Goal: Task Accomplishment & Management: Manage account settings

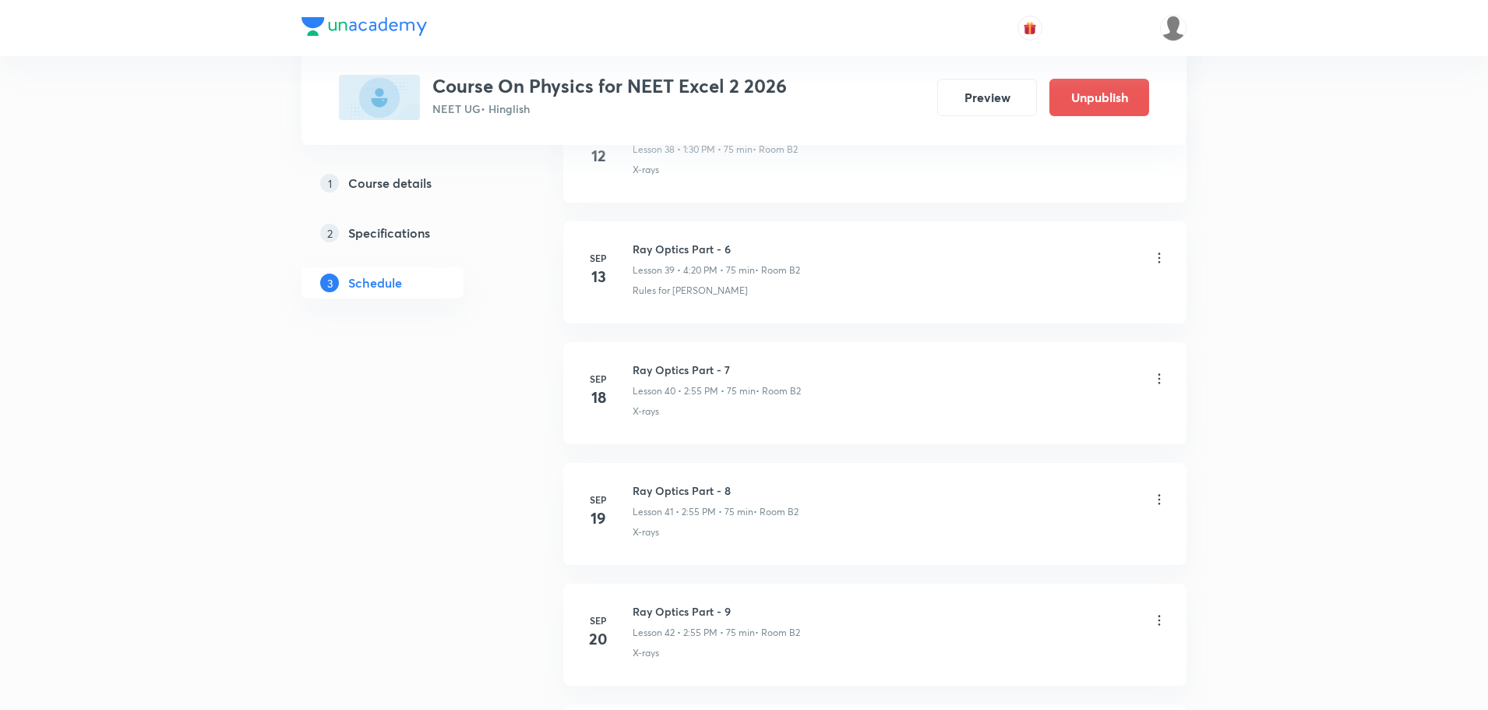
scroll to position [5599, 0]
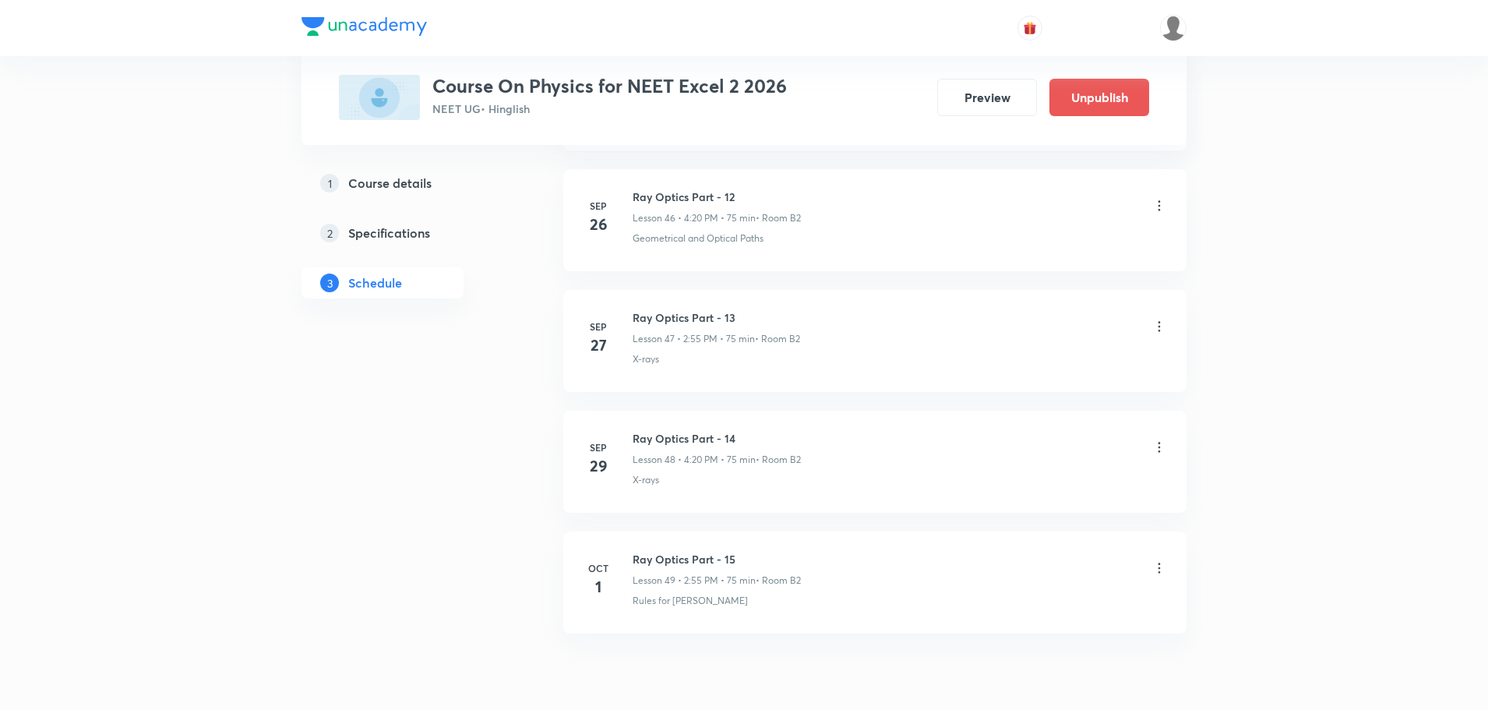
scroll to position [6456, 0]
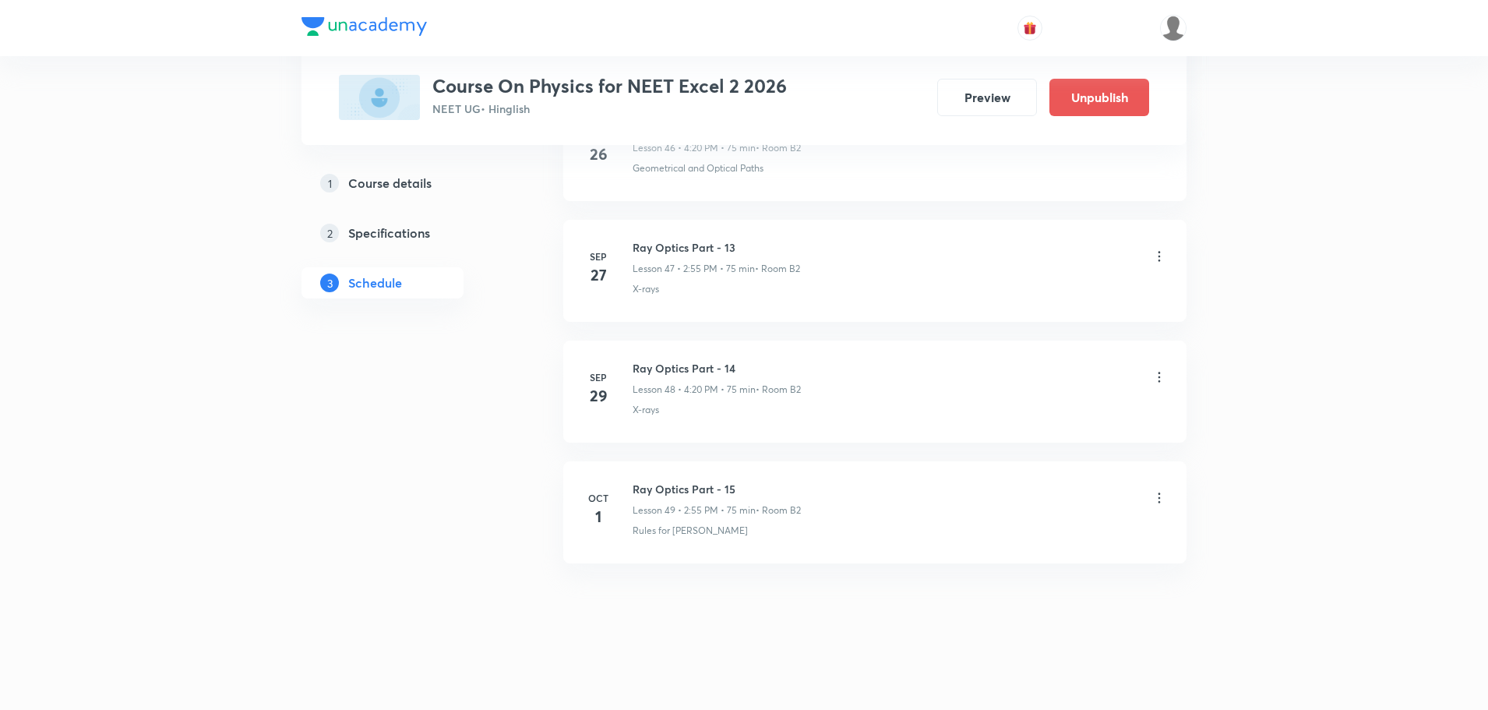
click at [1161, 494] on icon at bounding box center [1159, 498] width 16 height 16
click at [869, 539] on div at bounding box center [748, 355] width 1496 height 710
drag, startPoint x: 629, startPoint y: 485, endPoint x: 753, endPoint y: 483, distance: 124.7
click at [753, 483] on div "Oct 1 Ray Optics Part - 15 Lesson 49 • 2:55 PM • 75 min • Room B2 Rules for Ray…" at bounding box center [875, 509] width 584 height 57
copy h6 "Ray Optics Part - 15"
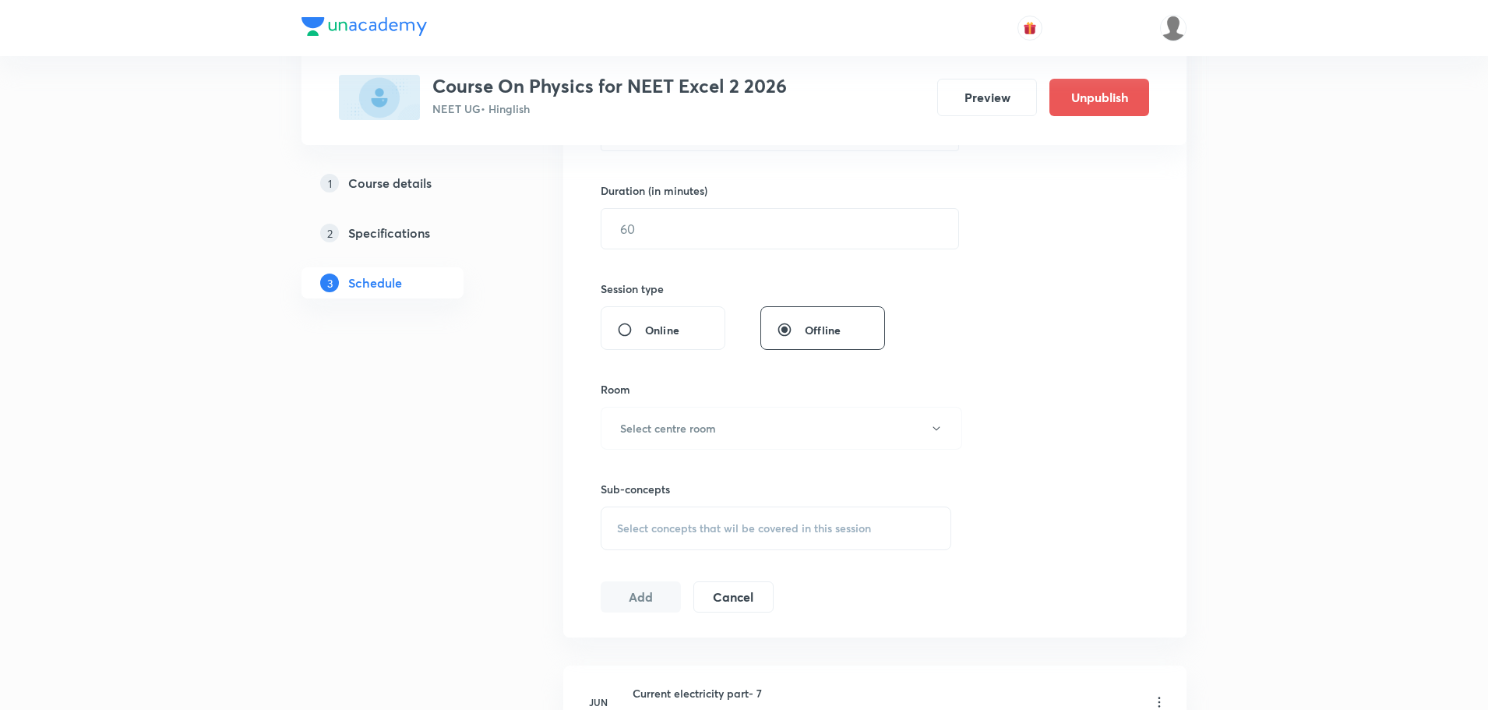
scroll to position [0, 0]
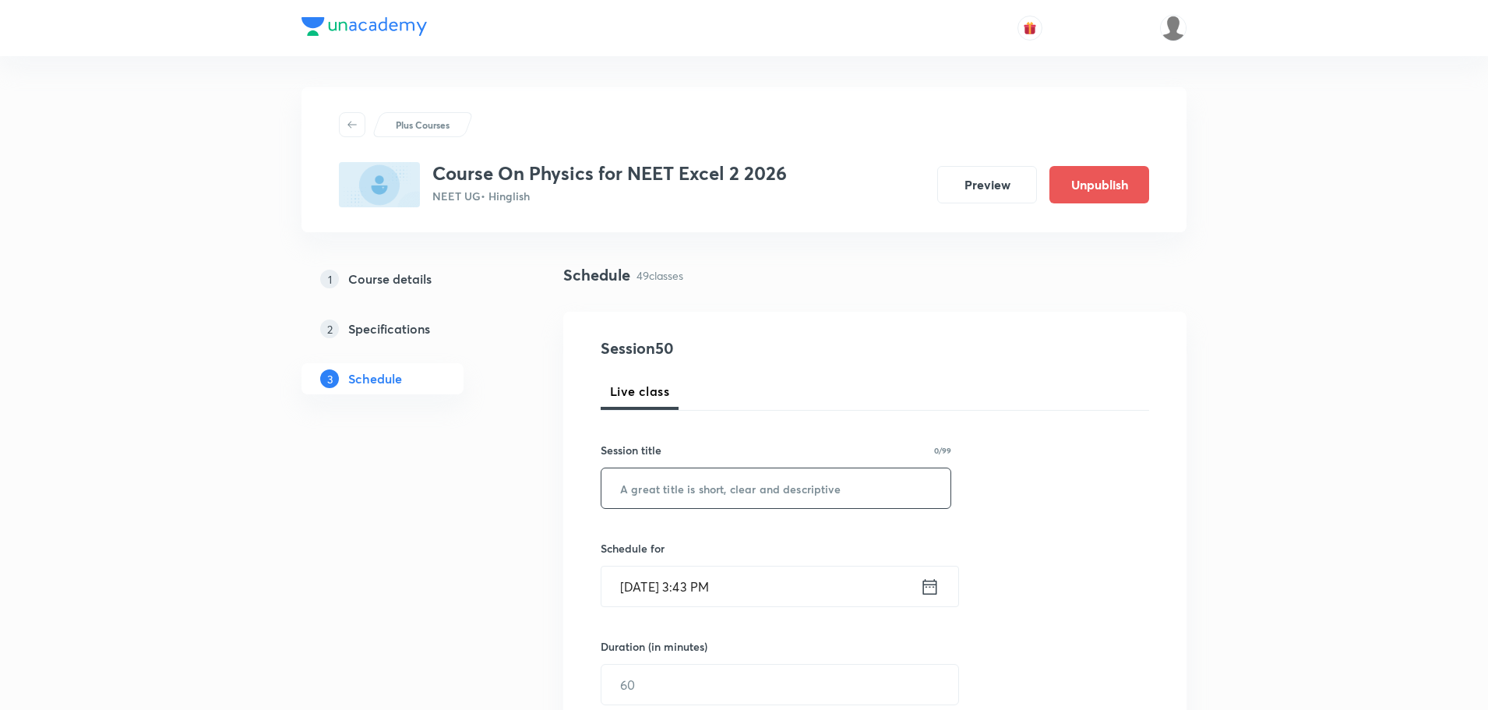
click at [819, 471] on input "text" at bounding box center [775, 488] width 349 height 40
paste input "Ray Optics Part - 15"
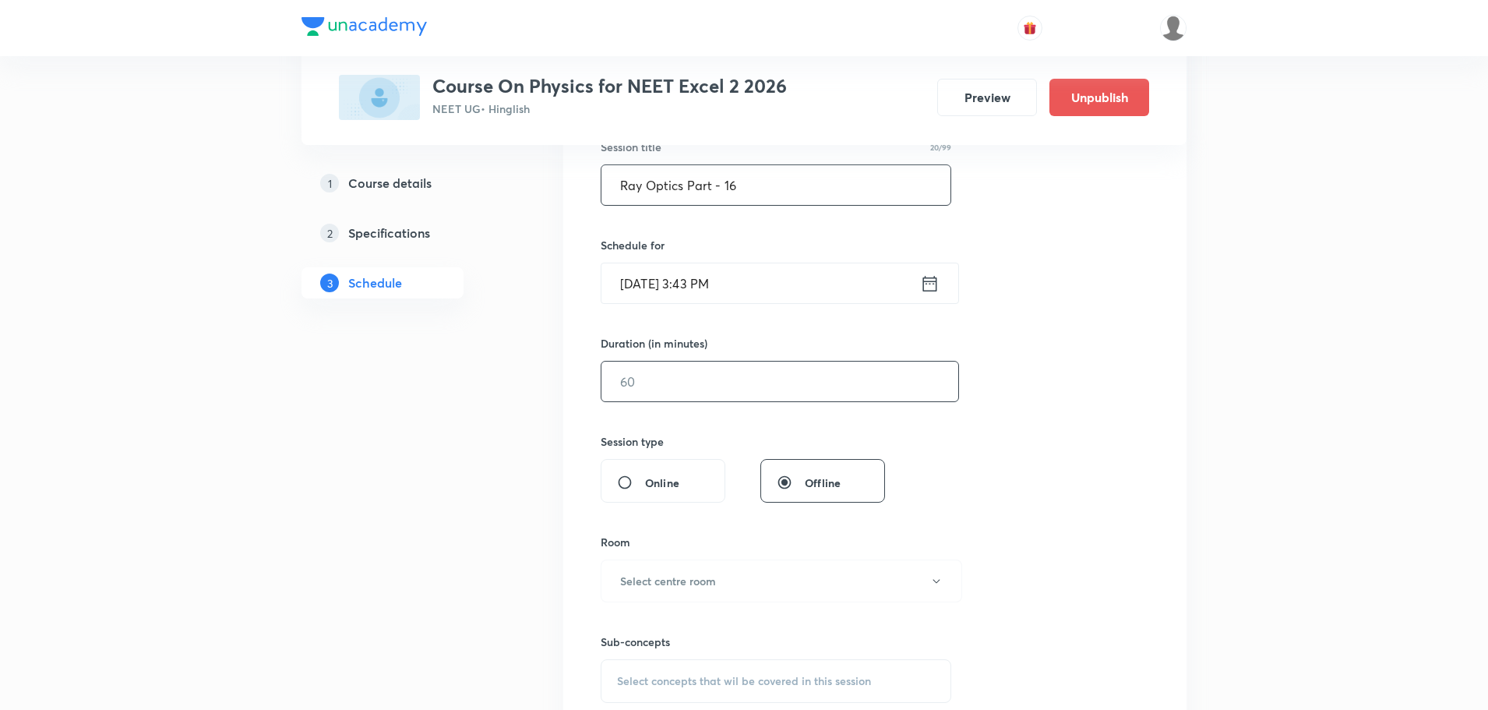
scroll to position [312, 0]
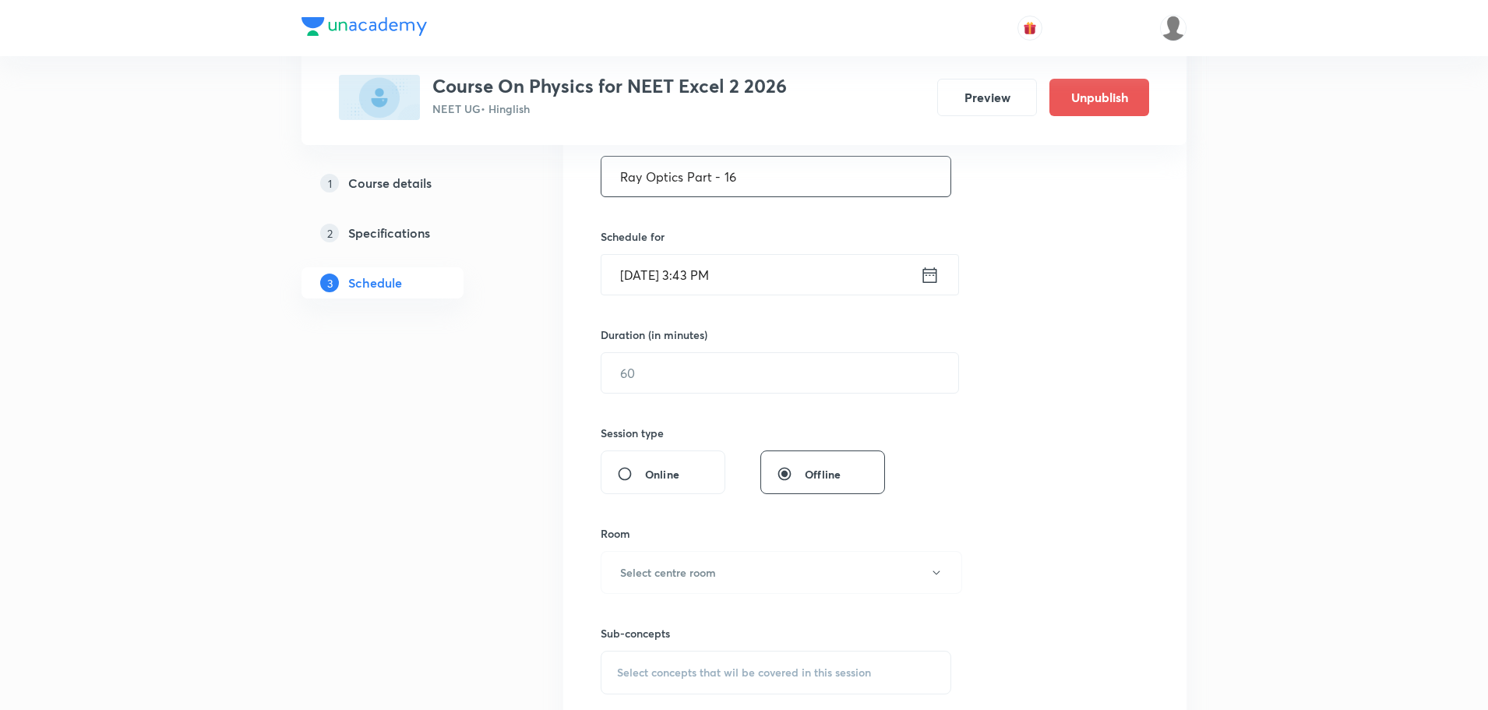
type input "Ray Optics Part - 16"
click at [936, 273] on icon at bounding box center [929, 275] width 19 height 22
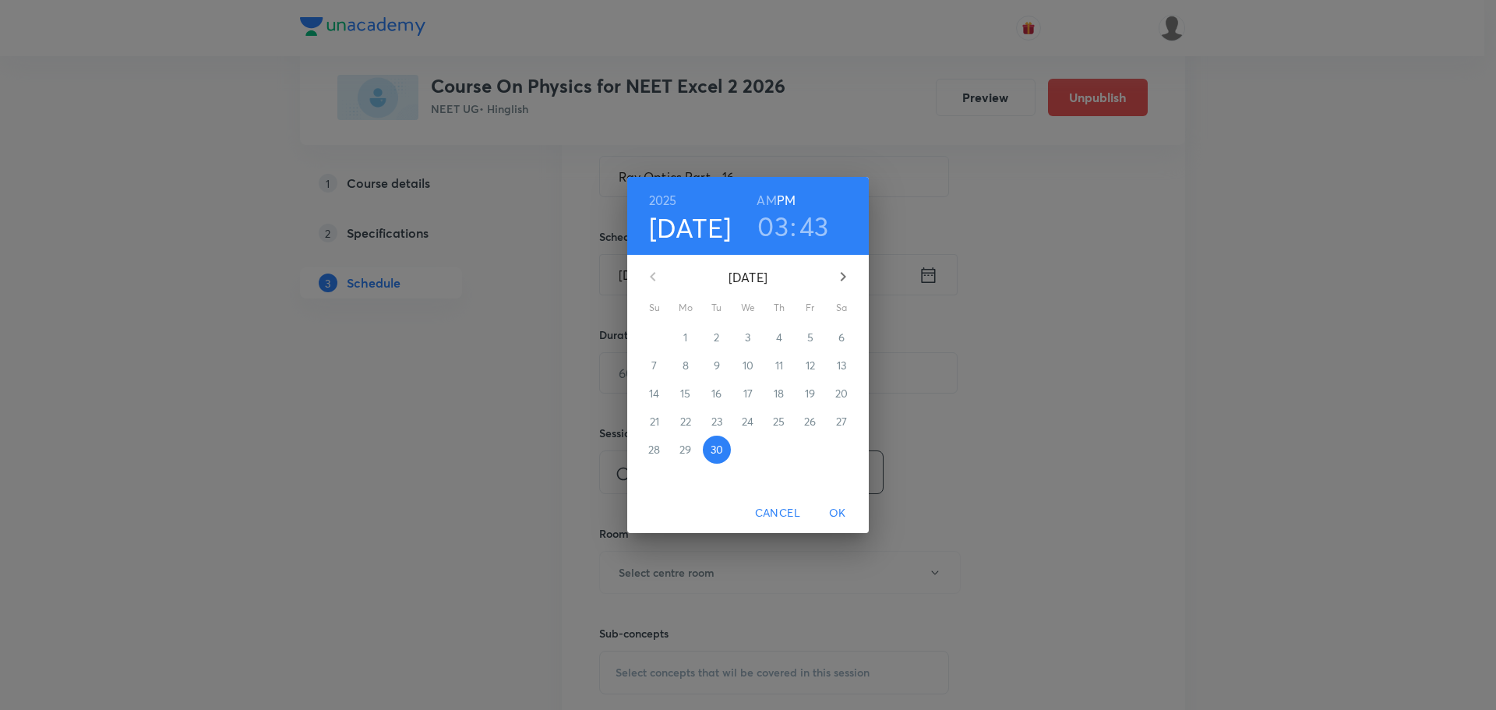
click at [841, 276] on icon "button" at bounding box center [843, 276] width 19 height 19
click at [785, 340] on span "2" at bounding box center [779, 338] width 28 height 16
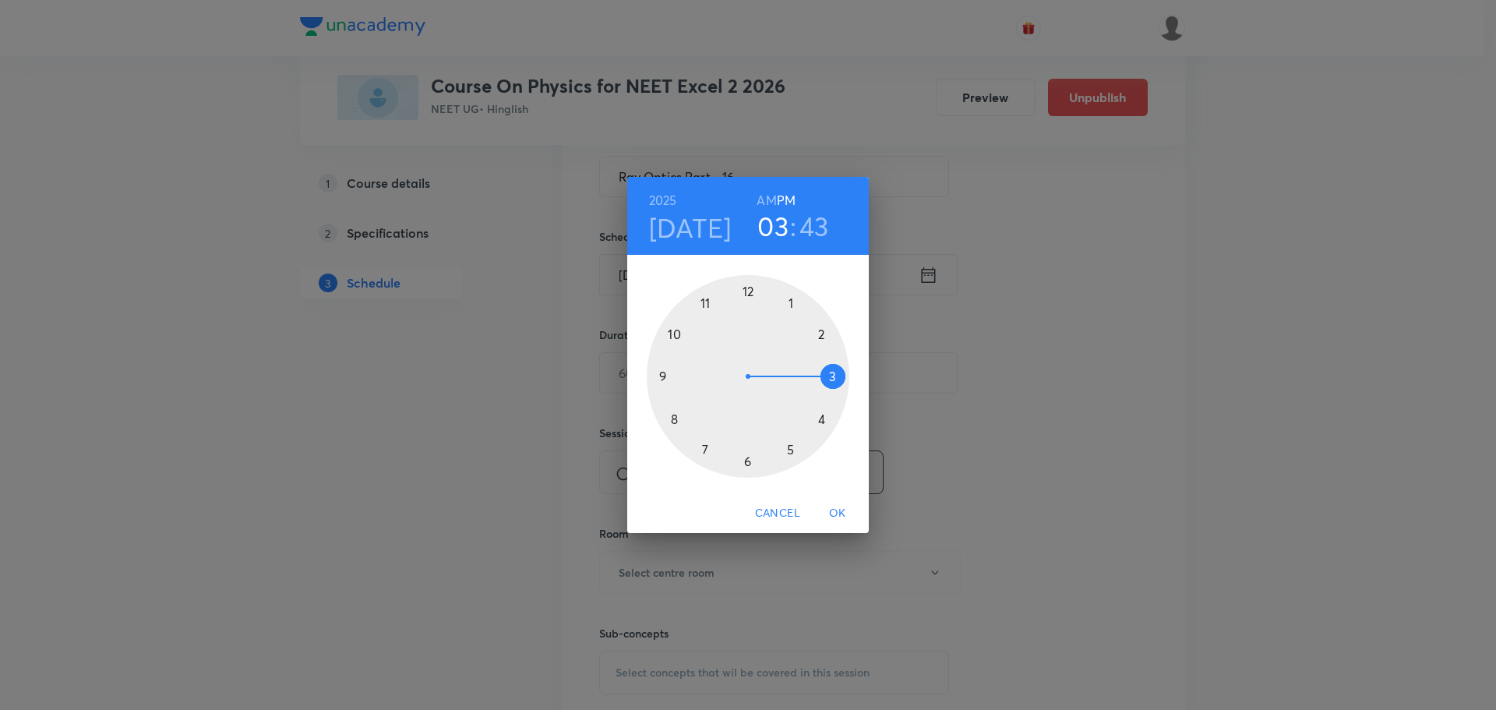
click at [820, 332] on div at bounding box center [748, 376] width 203 height 203
click at [702, 302] on div at bounding box center [748, 376] width 203 height 203
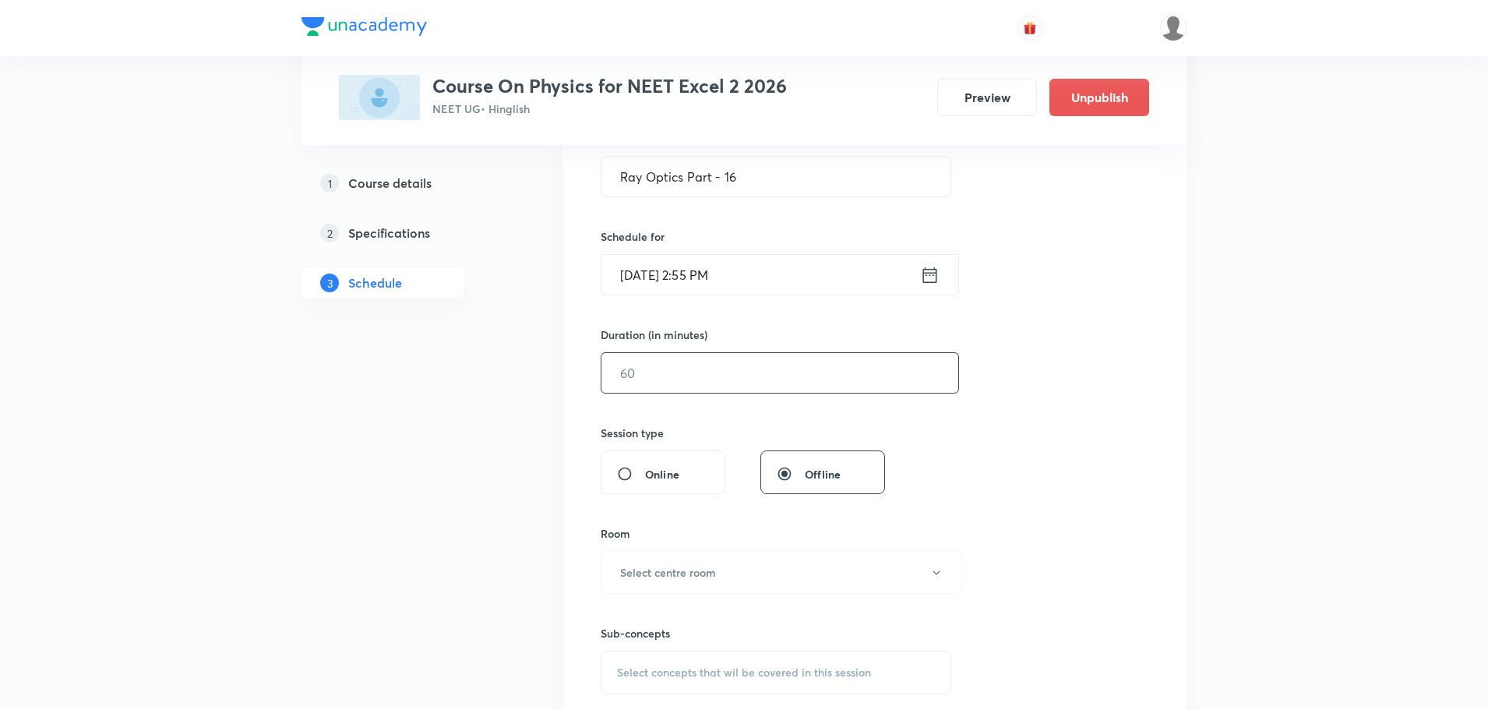
click at [682, 368] on input "text" at bounding box center [779, 373] width 357 height 40
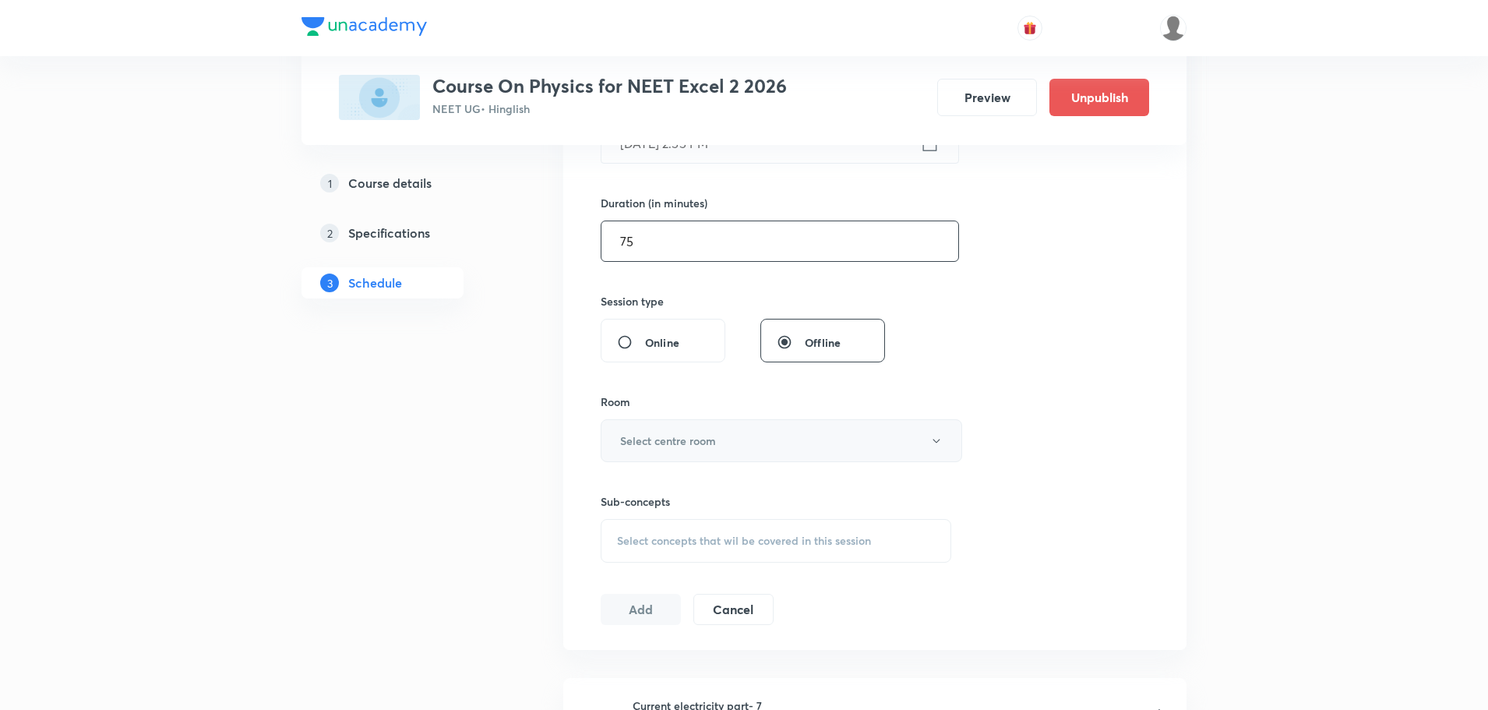
scroll to position [467, 0]
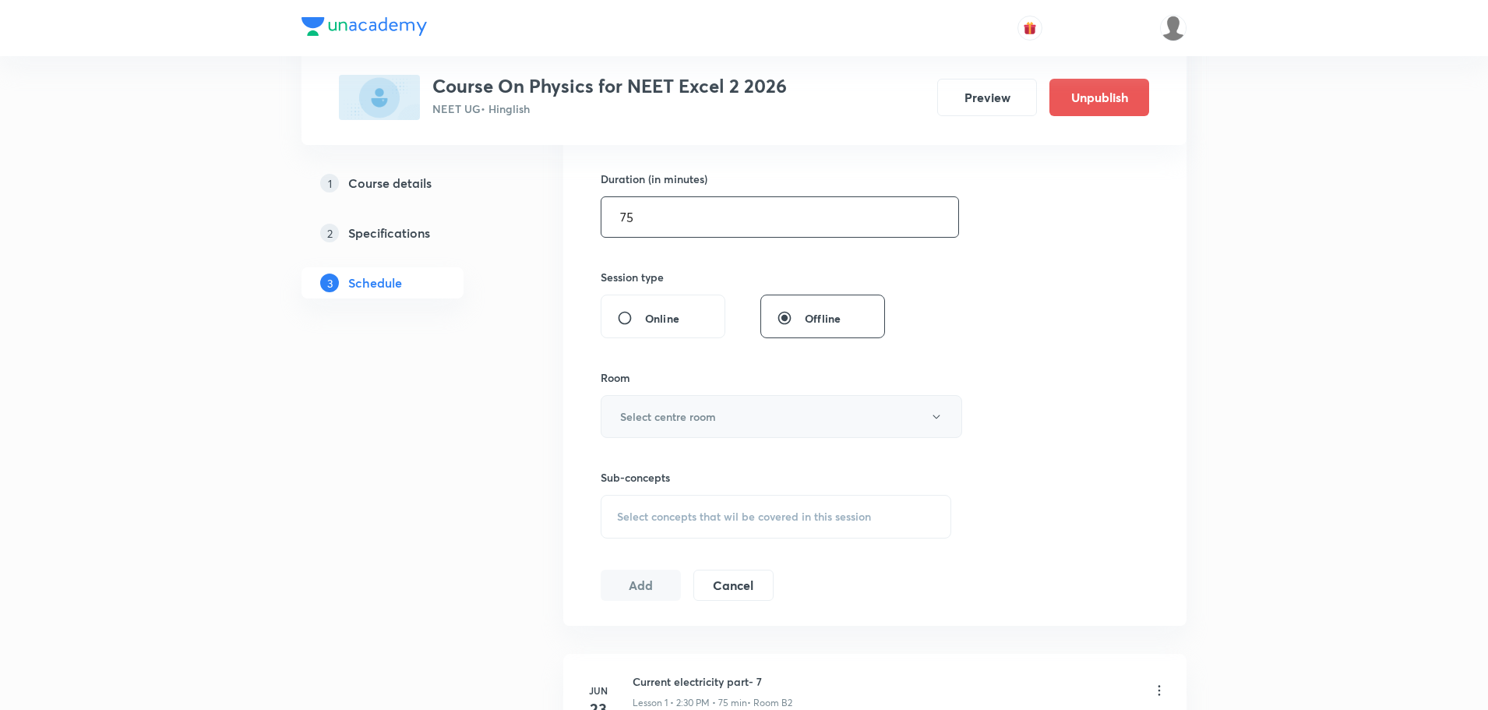
type input "75"
click at [691, 416] on h6 "Select centre room" at bounding box center [668, 416] width 96 height 16
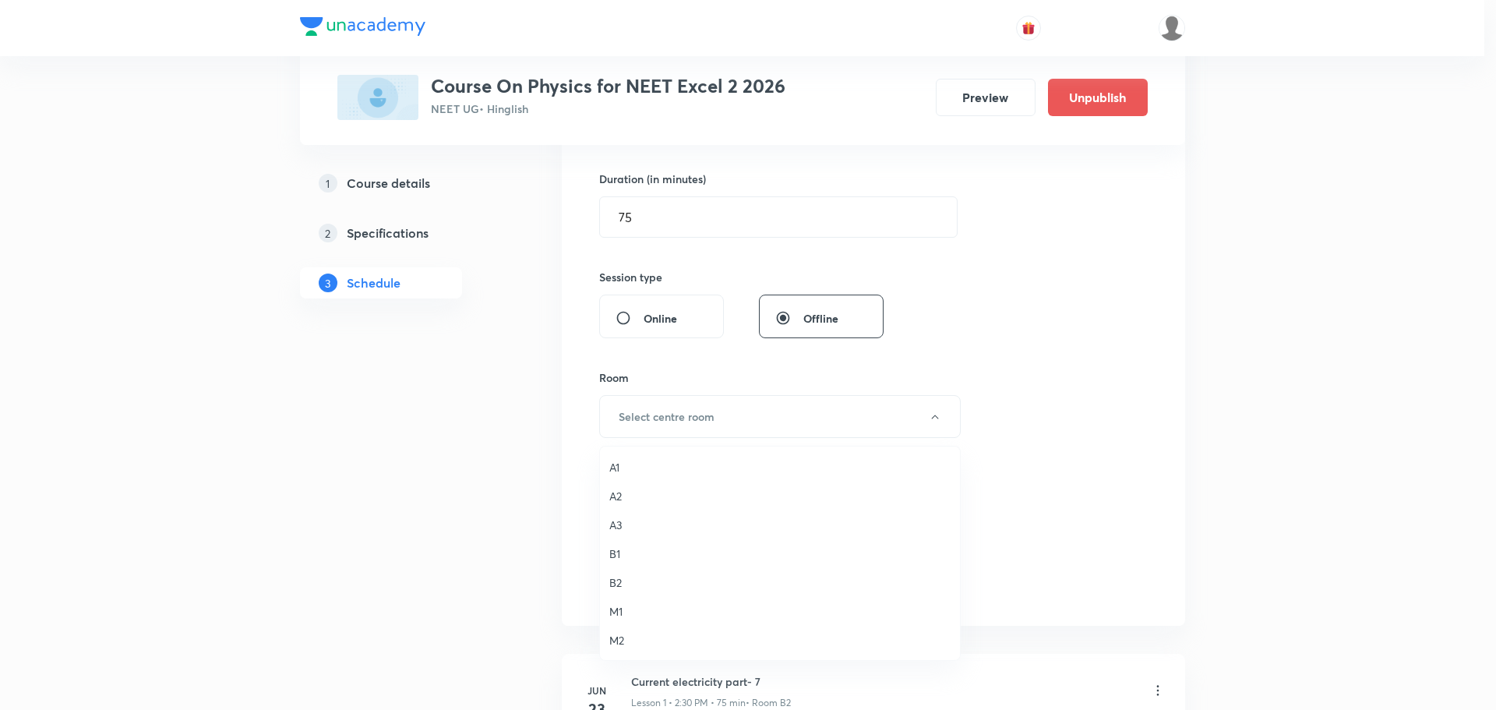
click at [621, 580] on span "B2" at bounding box center [779, 582] width 341 height 16
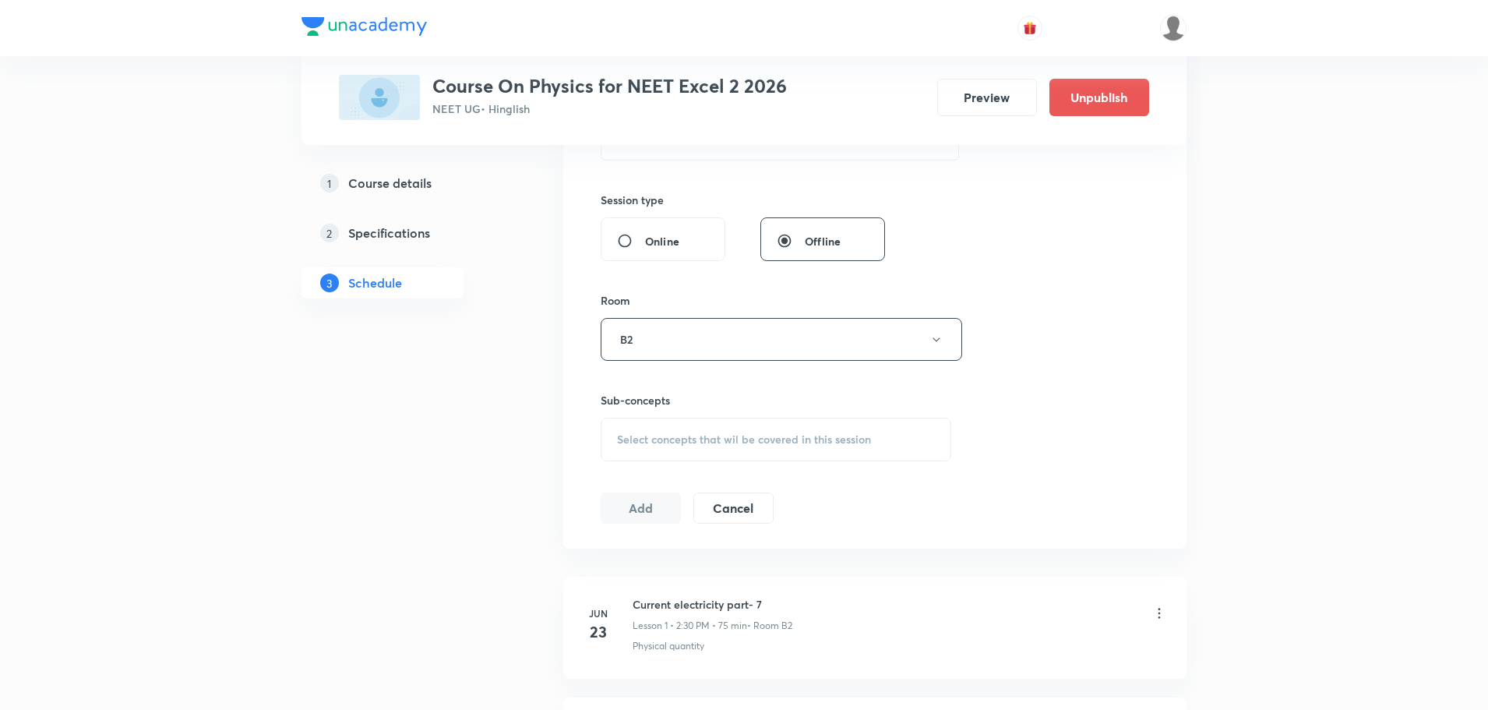
scroll to position [545, 0]
click at [674, 435] on span "Select concepts that wil be covered in this session" at bounding box center [744, 438] width 254 height 12
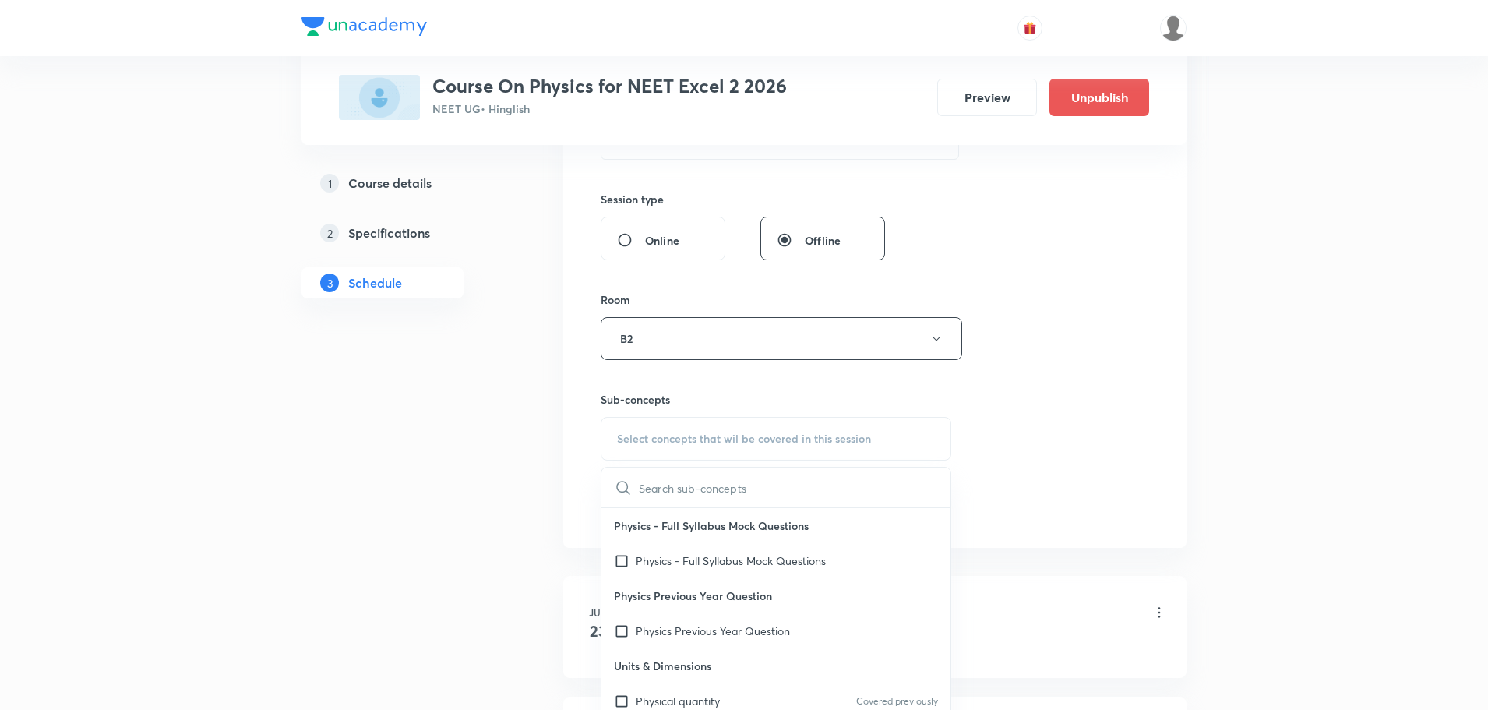
scroll to position [623, 0]
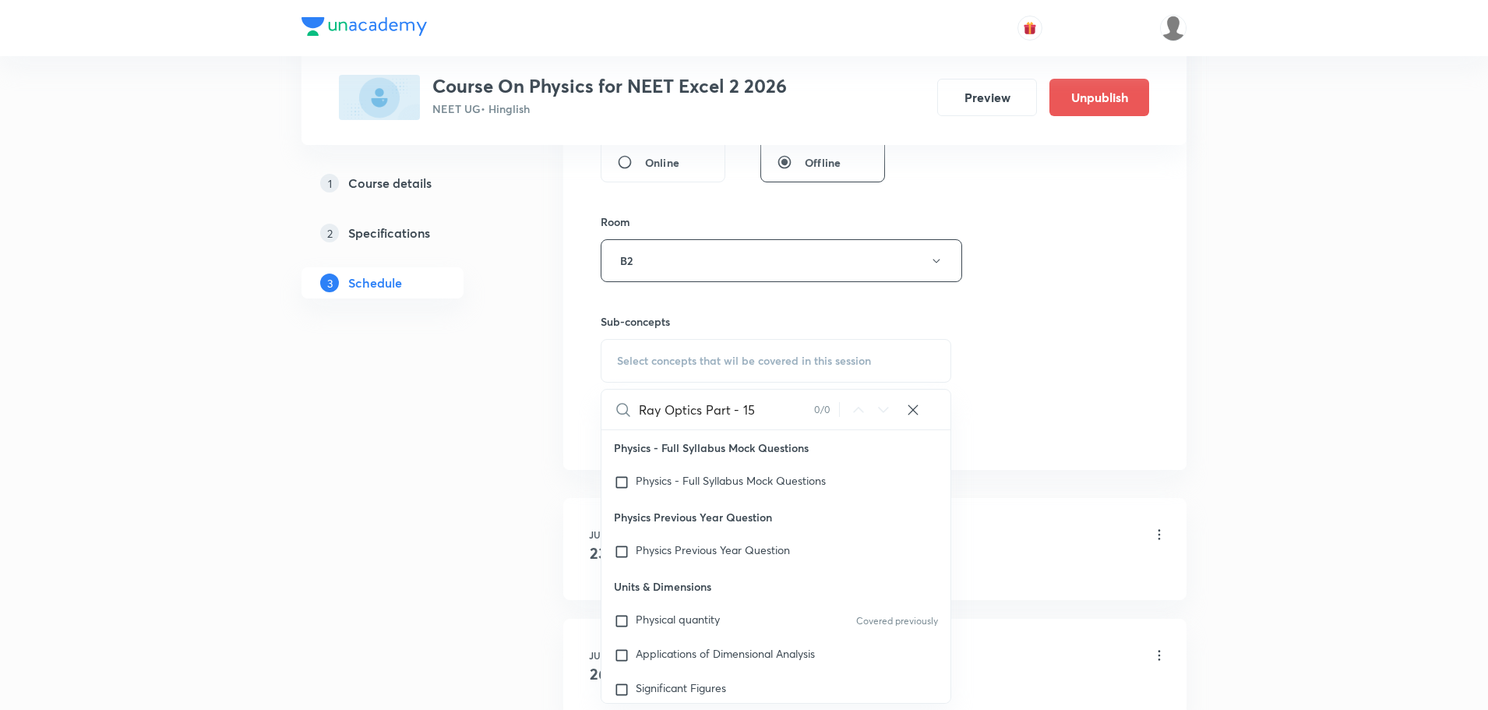
drag, startPoint x: 705, startPoint y: 409, endPoint x: 777, endPoint y: 409, distance: 71.7
click at [777, 409] on input "Ray Optics Part - 15" at bounding box center [726, 410] width 175 height 40
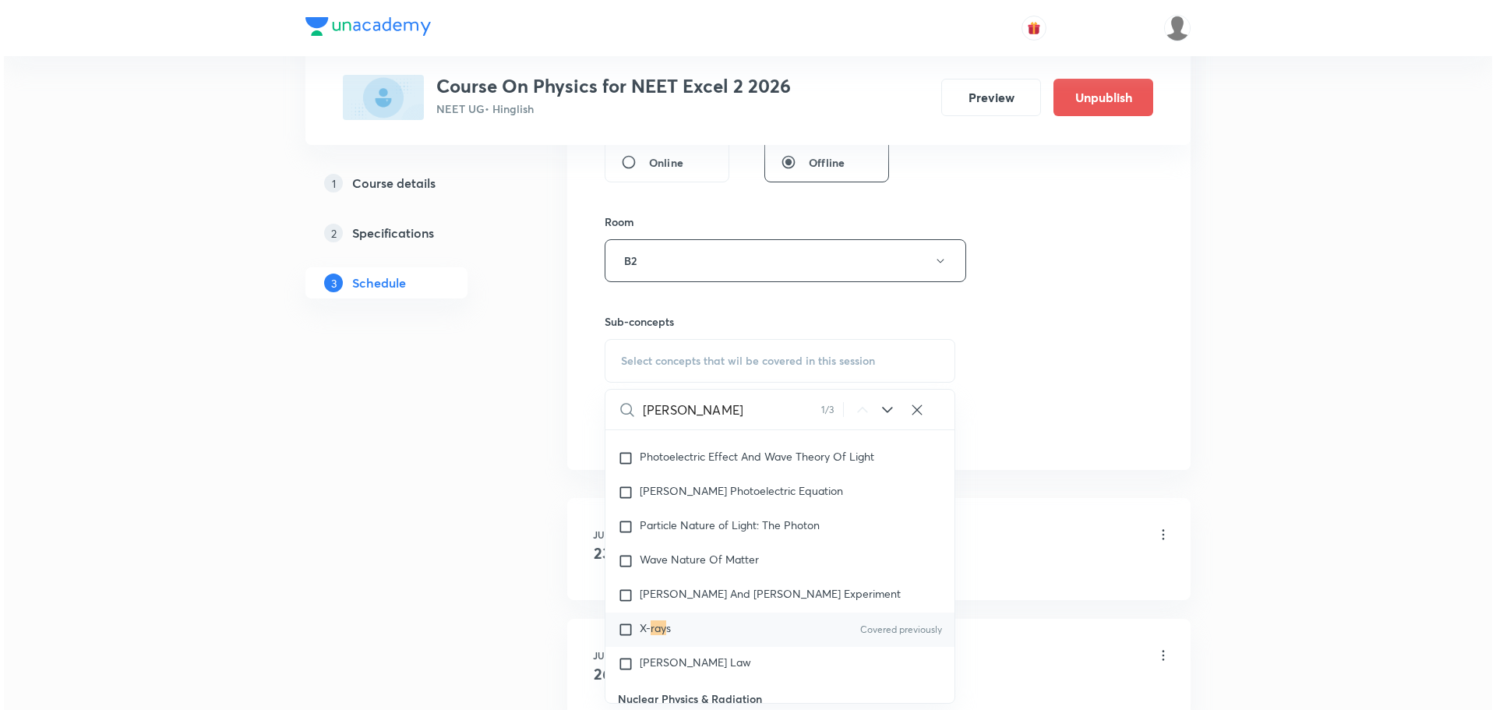
scroll to position [19801, 0]
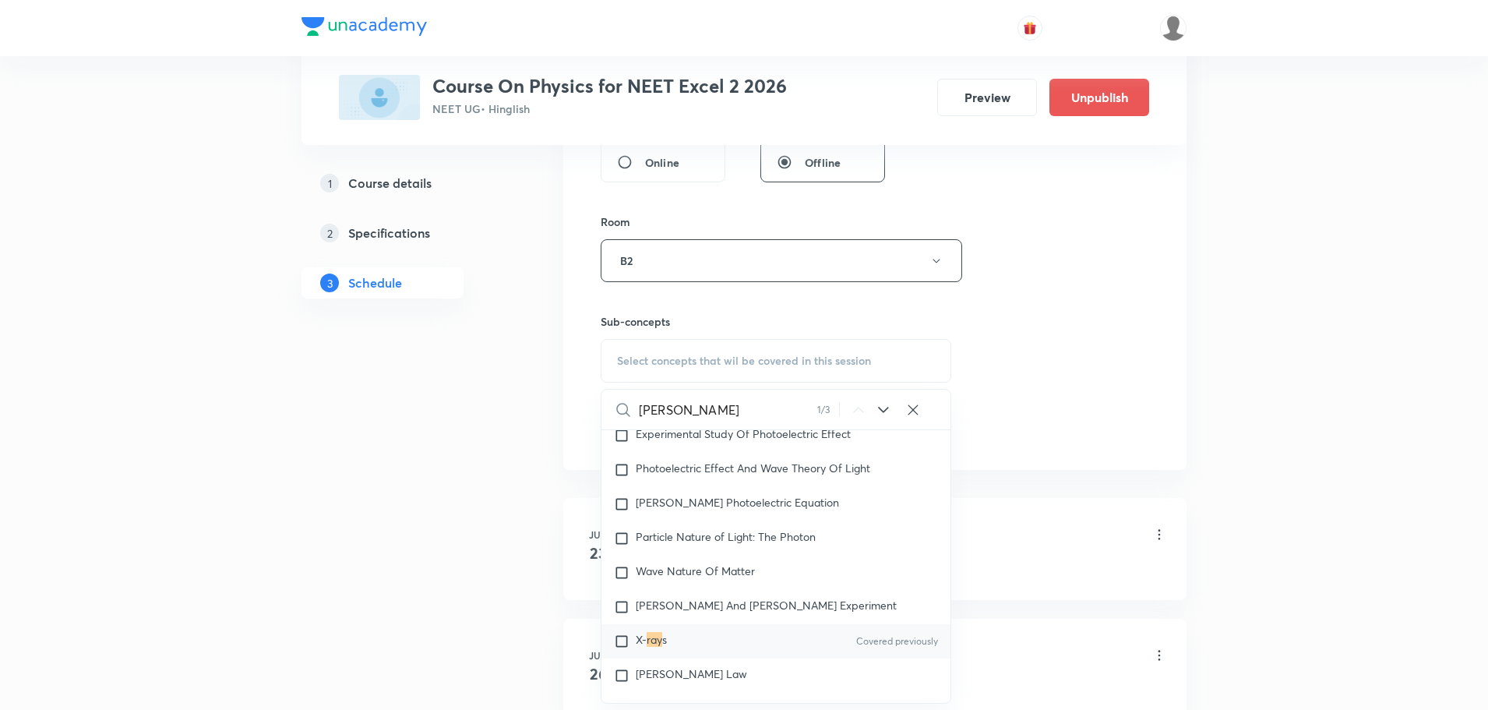
type input "Ray"
click at [718, 624] on div "X- ray s Covered previously" at bounding box center [775, 641] width 349 height 34
checkbox input "true"
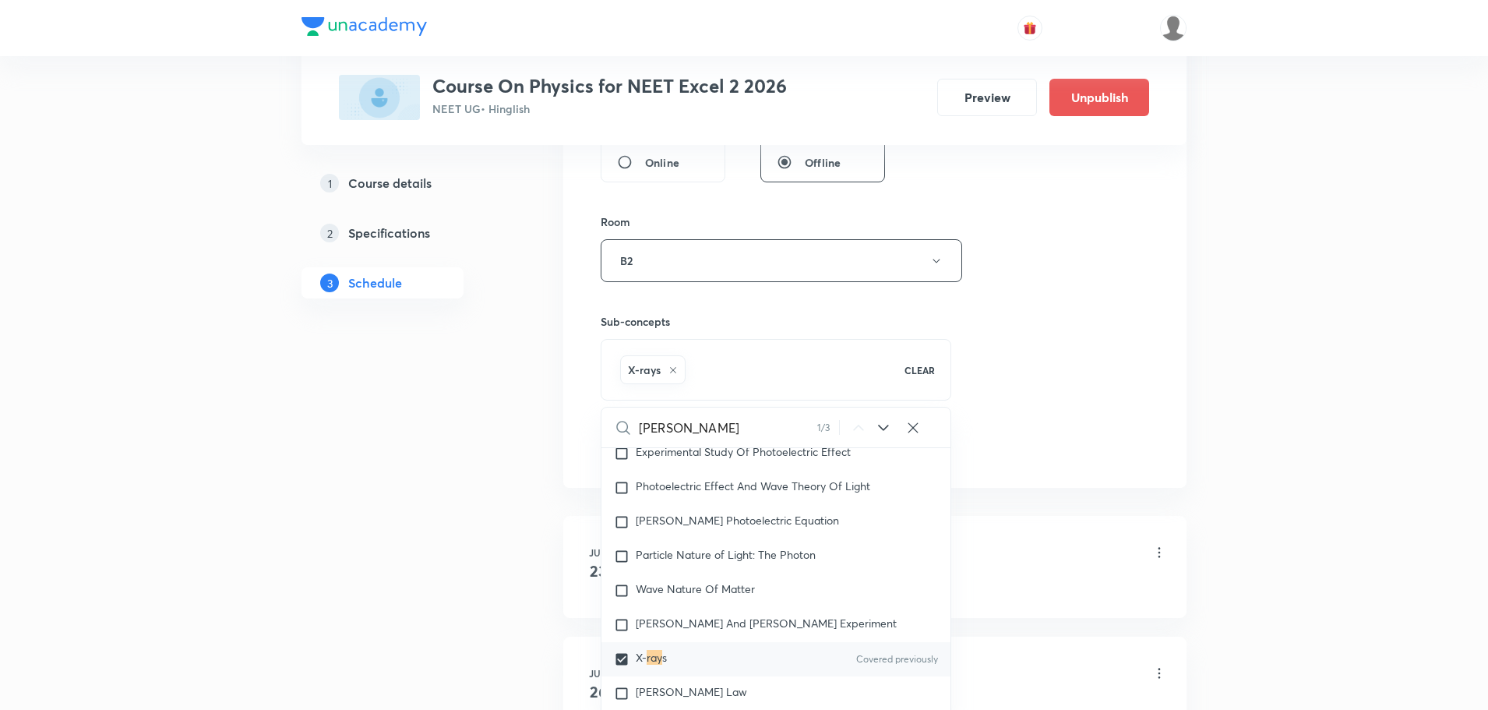
click at [1101, 441] on div "Session 50 Live class Session title 20/99 Ray Optics Part - 16 ​ Schedule for O…" at bounding box center [875, 87] width 548 height 749
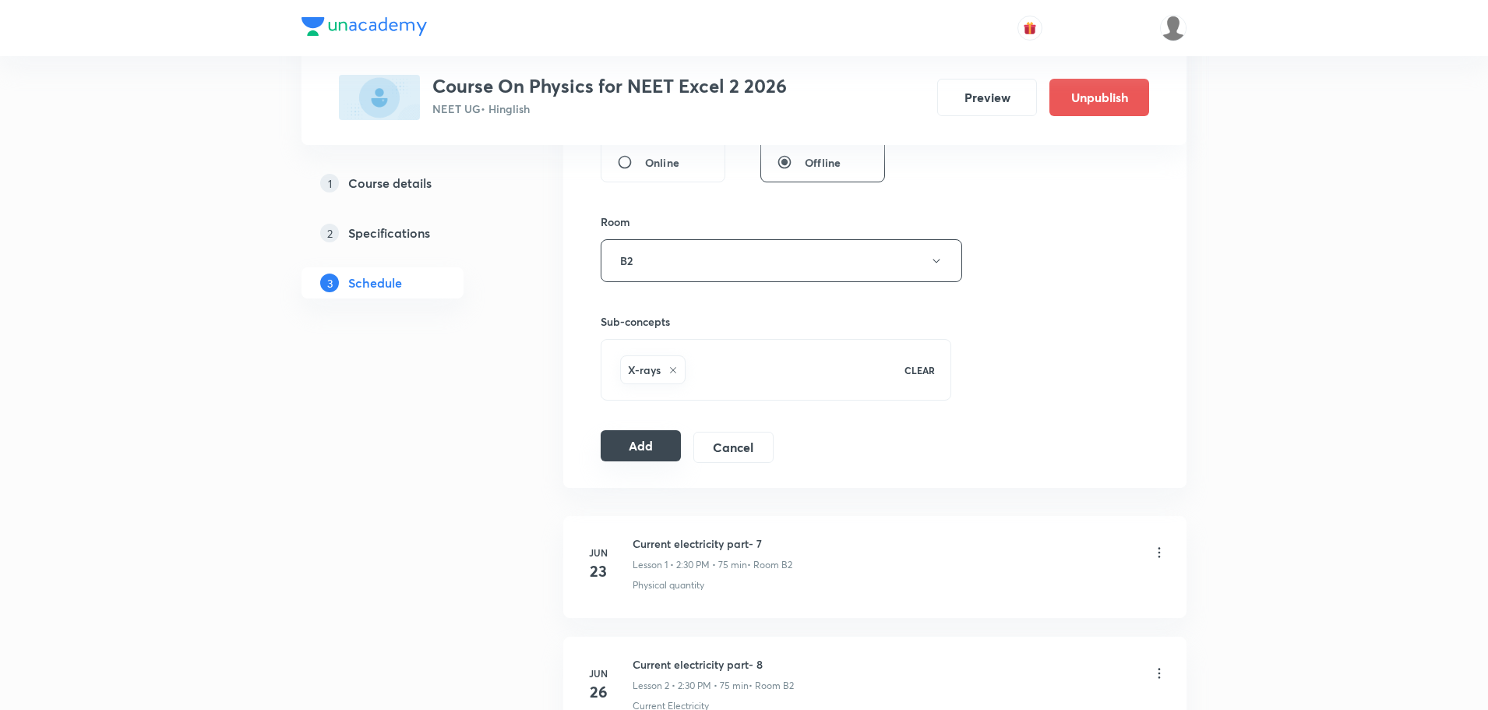
click at [646, 444] on button "Add" at bounding box center [641, 445] width 80 height 31
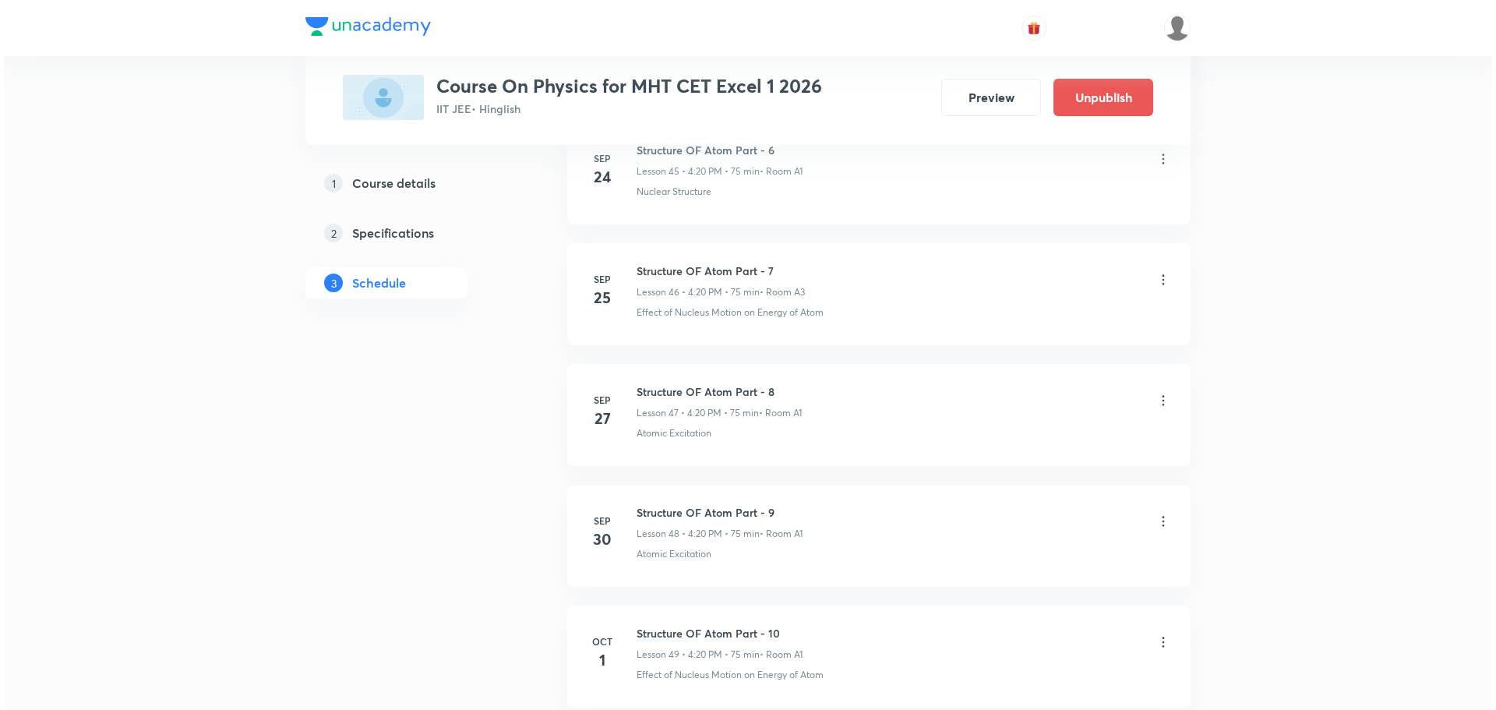
scroll to position [6457, 0]
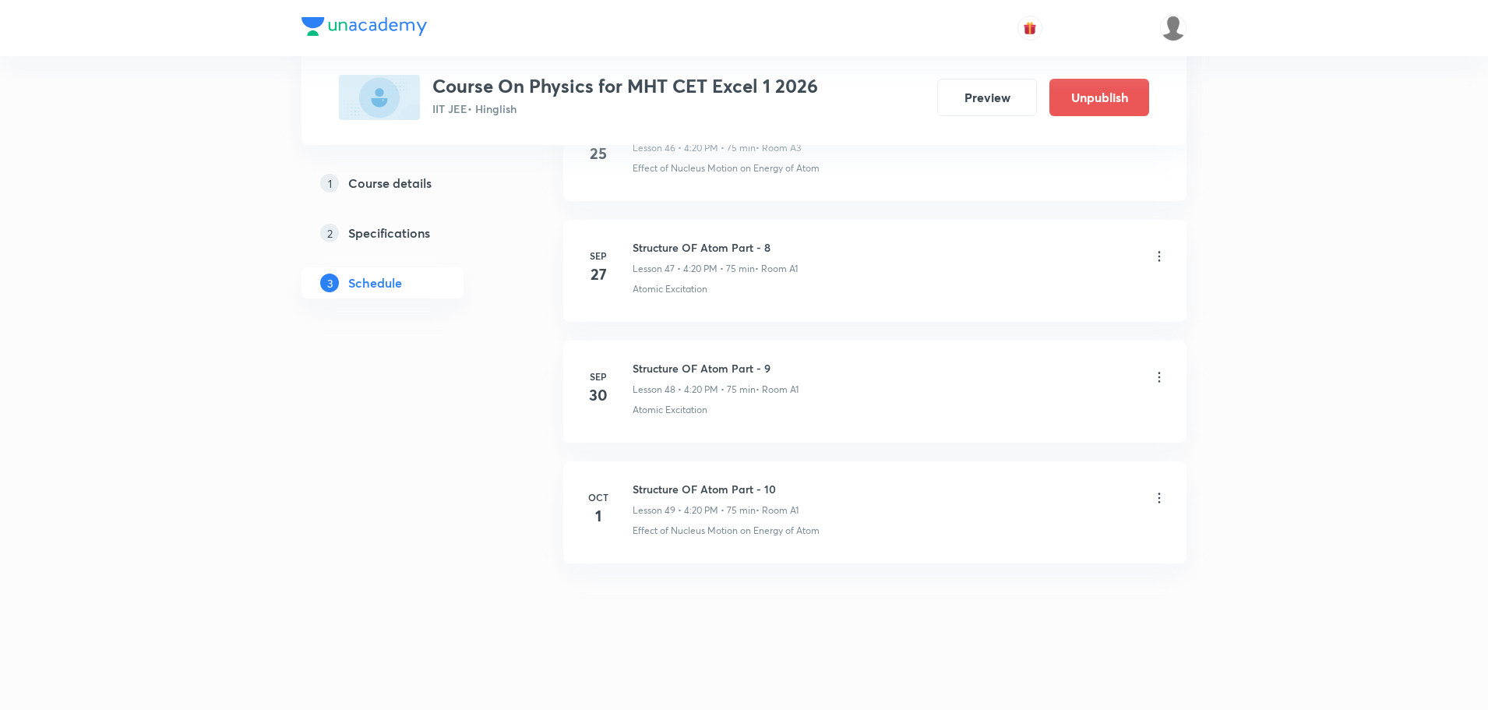
click at [1156, 373] on icon at bounding box center [1159, 377] width 16 height 16
click at [1048, 413] on li "Edit" at bounding box center [1079, 416] width 171 height 29
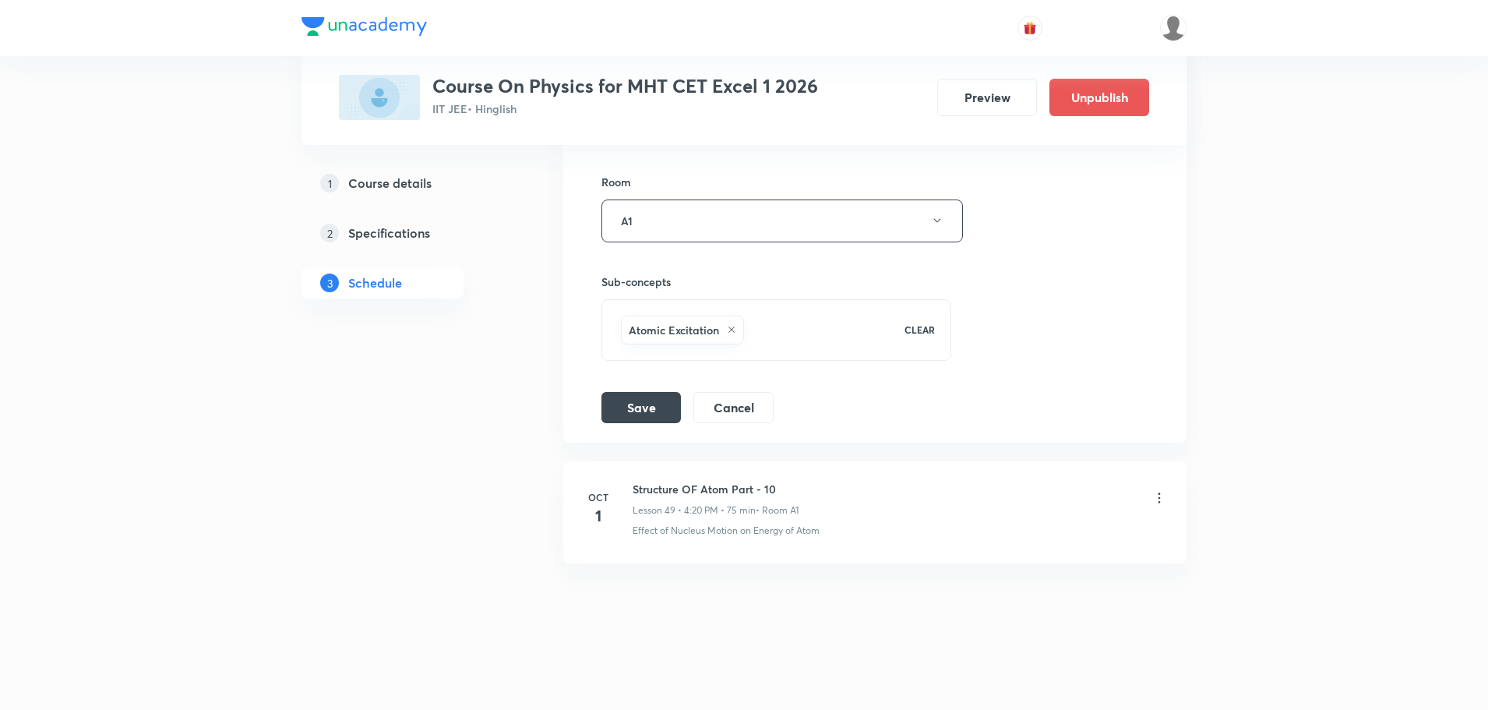
click at [733, 331] on icon at bounding box center [731, 329] width 6 height 6
click at [767, 340] on span "Select concepts that wil be covered in this session" at bounding box center [745, 339] width 254 height 12
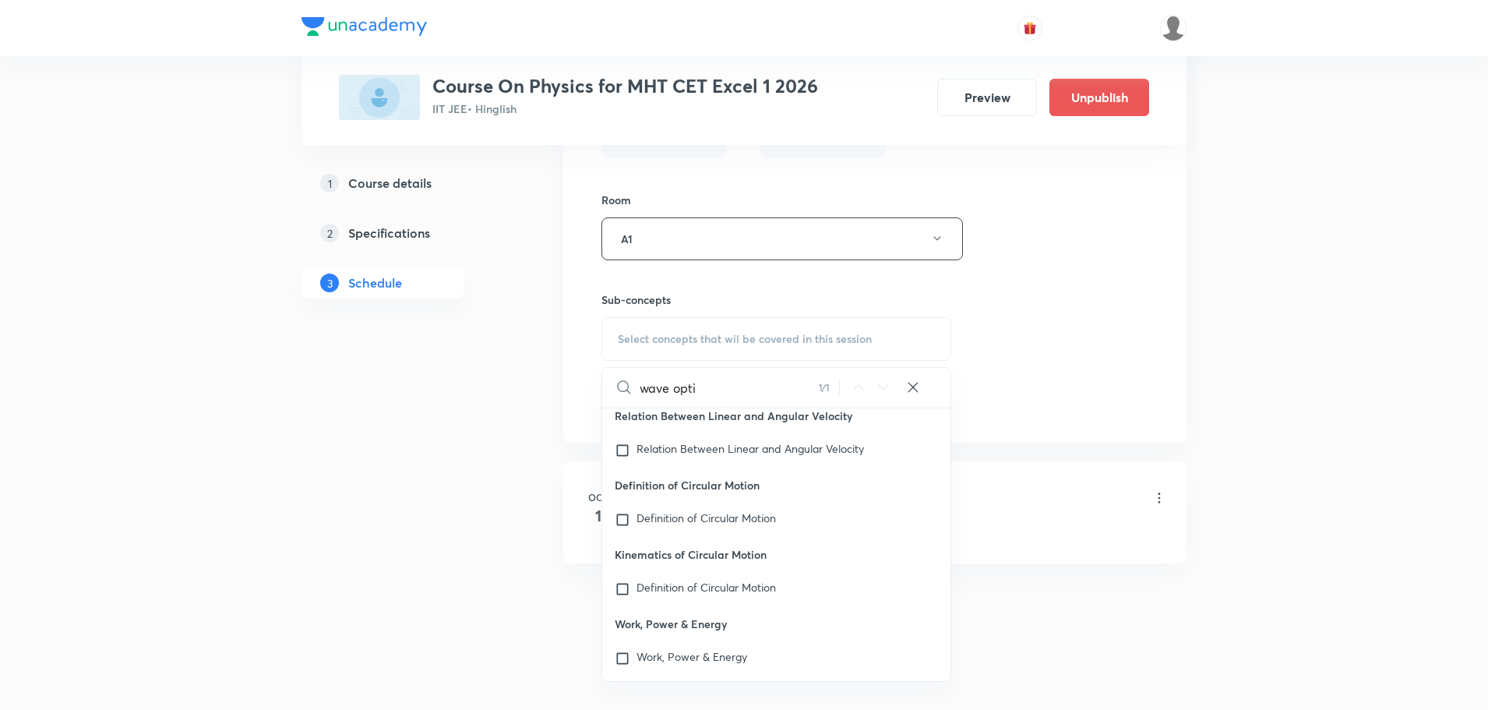
scroll to position [40822, 0]
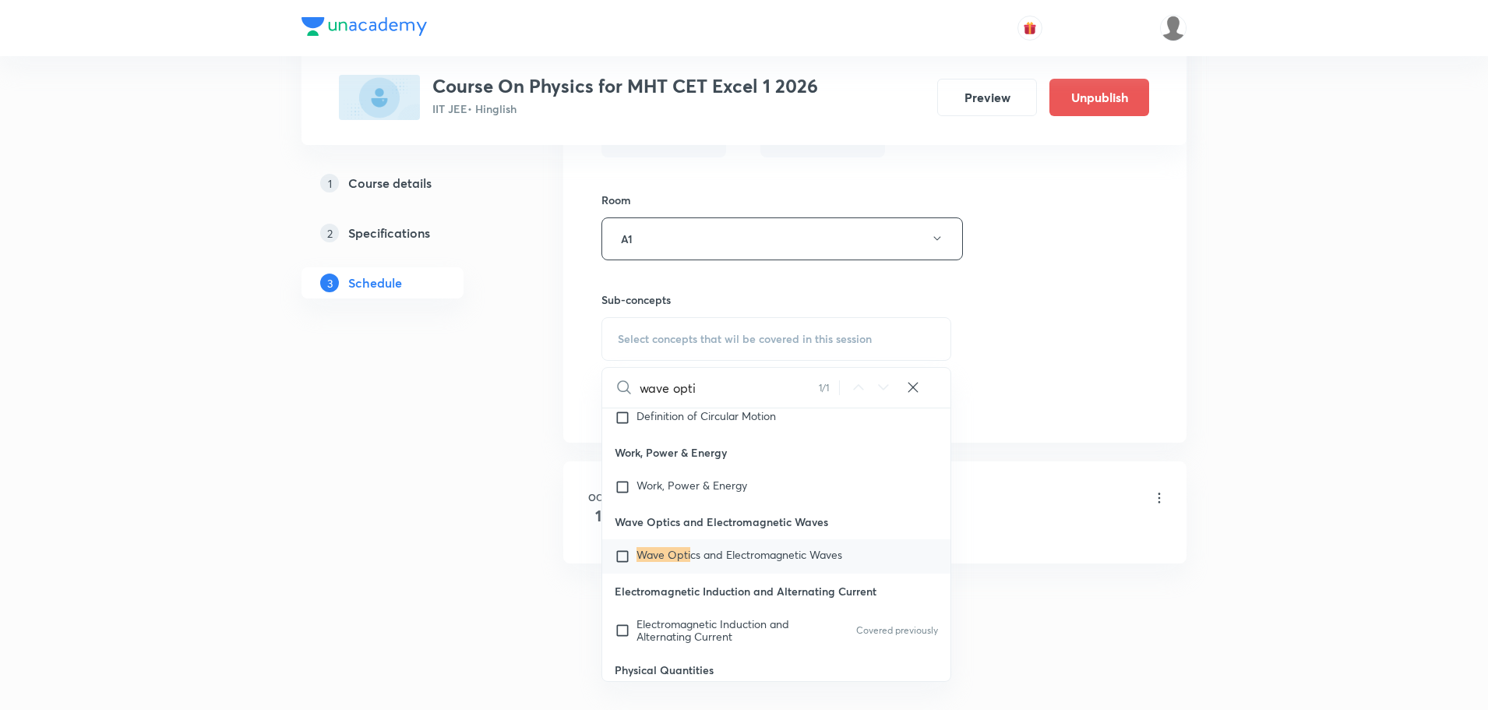
type input "wave opti"
click at [749, 562] on span "cs and Electromagnetic Waves" at bounding box center [766, 554] width 152 height 15
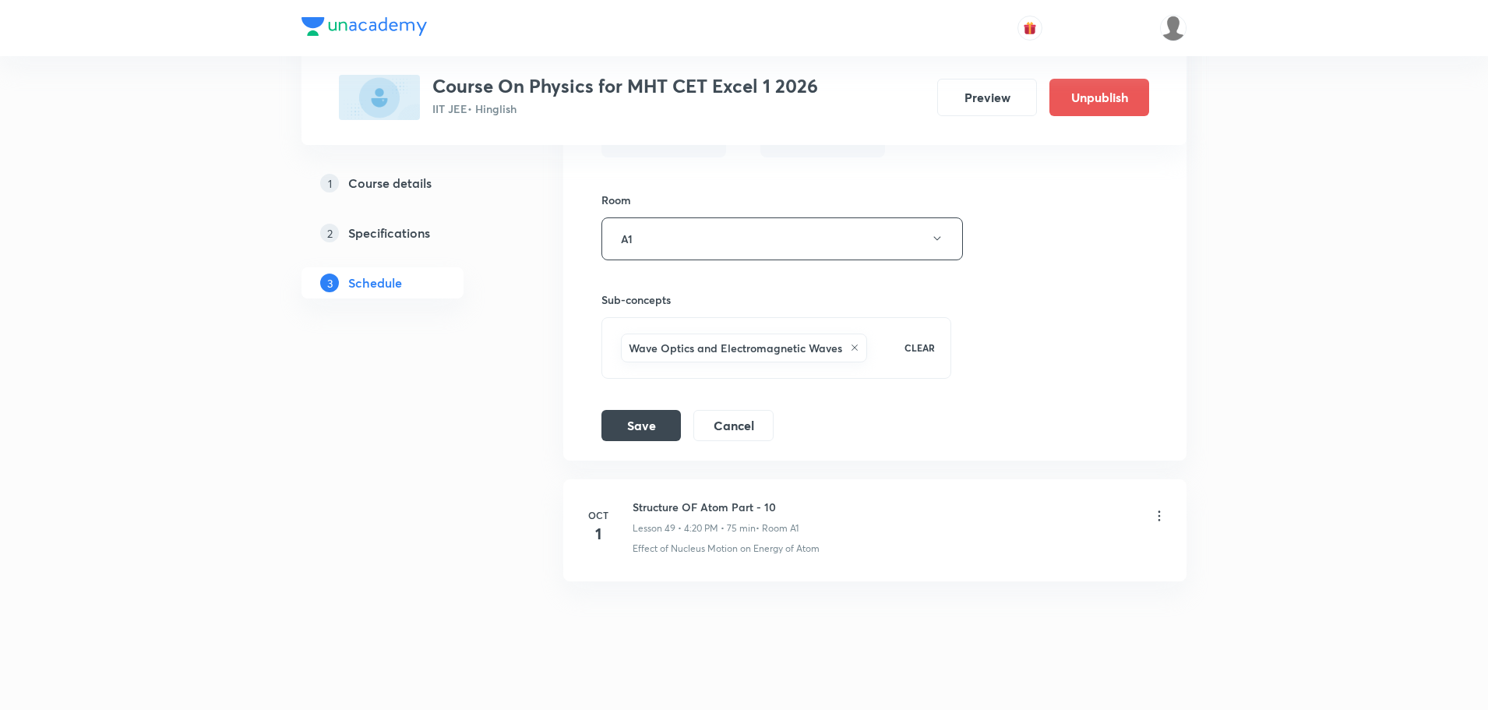
click at [968, 454] on li "Structure OF Atom Part - 9 Lesson 48 • Room A1 Atomic Excitation Session 48 Liv…" at bounding box center [874, 66] width 623 height 788
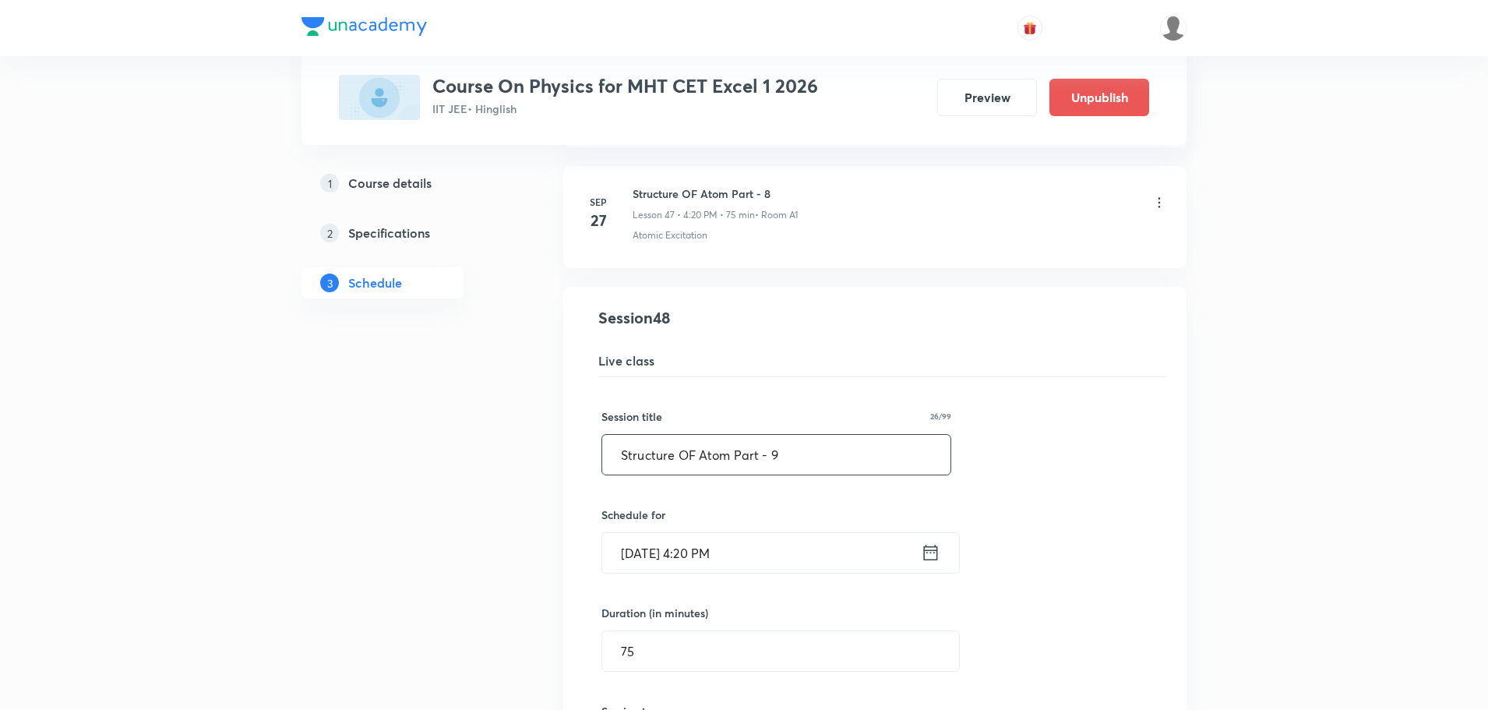
scroll to position [5699, 0]
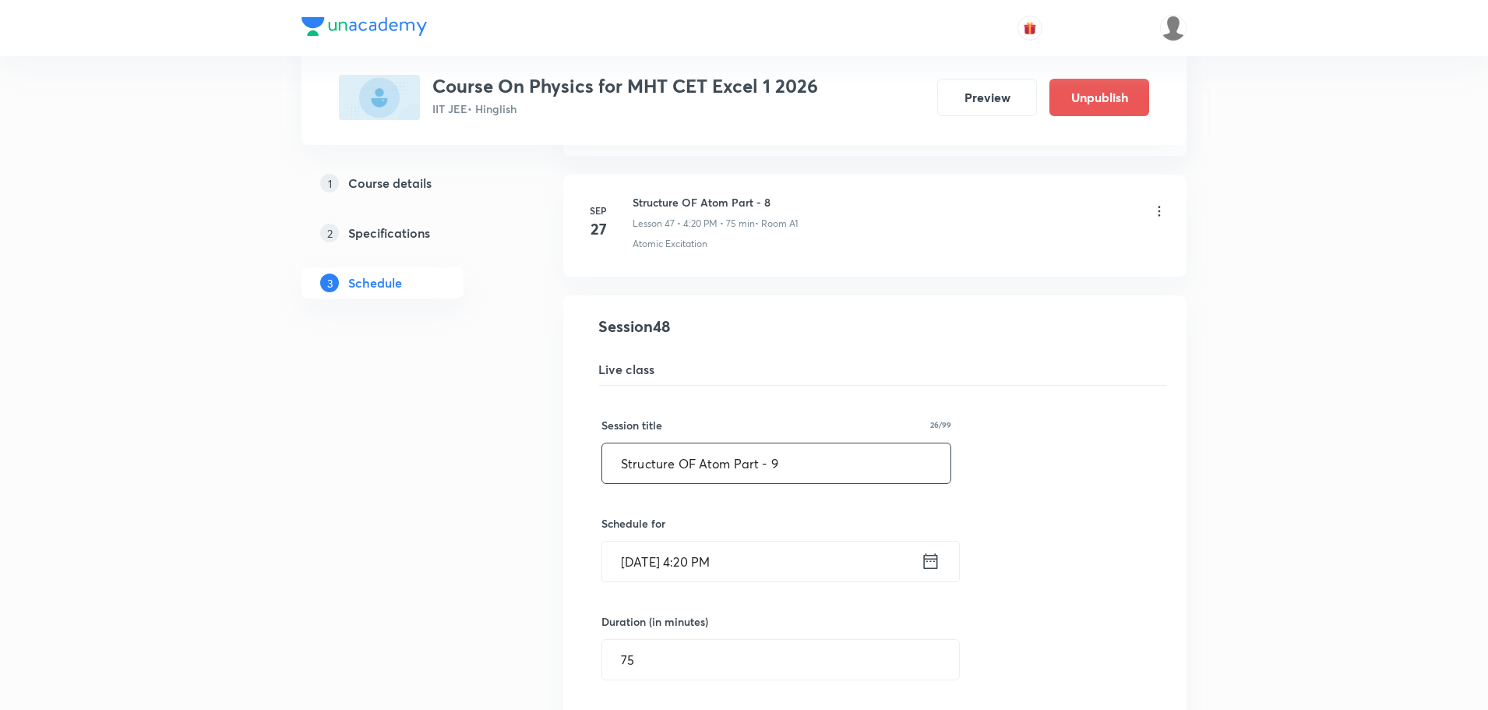
drag, startPoint x: 809, startPoint y: 461, endPoint x: 569, endPoint y: 473, distance: 240.2
click at [569, 473] on li "Structure OF Atom Part - 9 Lesson 48 • Room A1 Atomic Excitation Session 48 Liv…" at bounding box center [874, 689] width 623 height 788
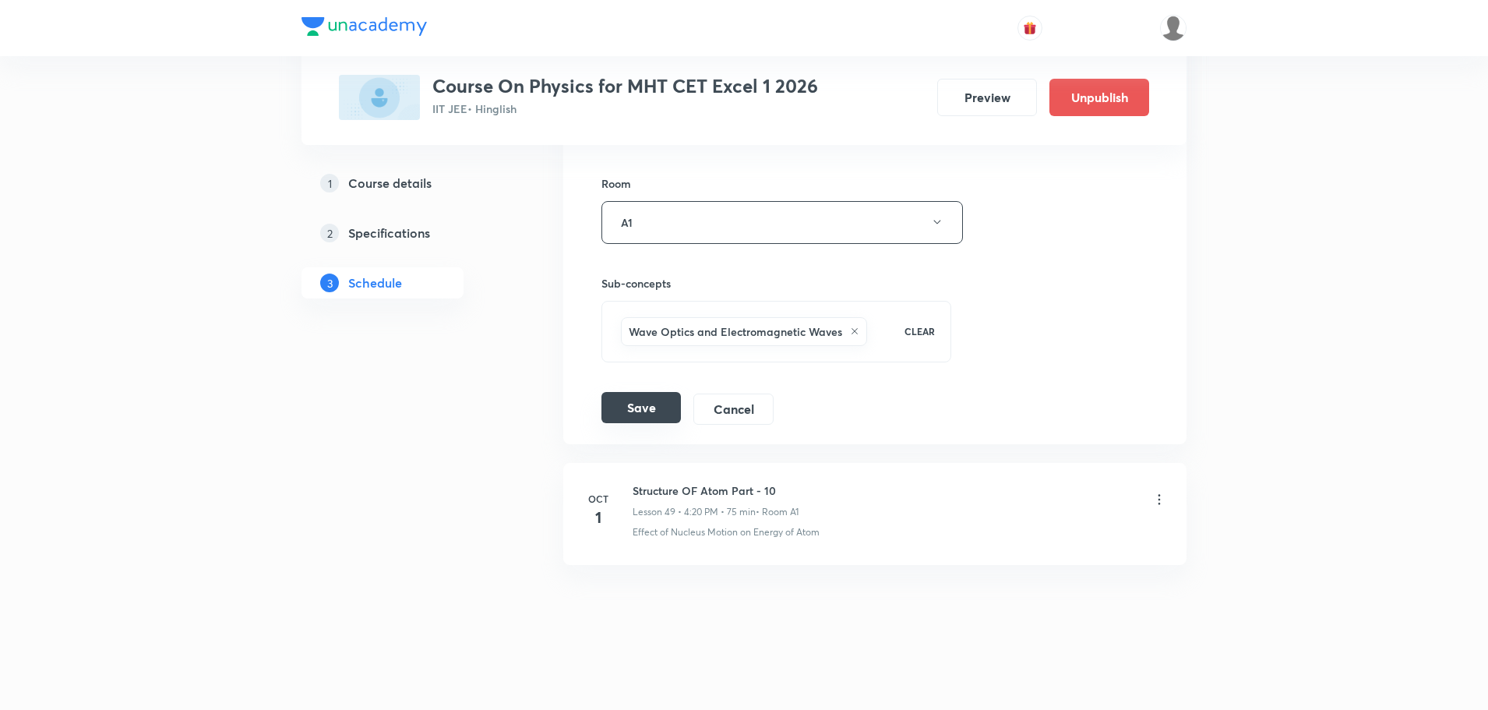
scroll to position [6340, 0]
type input "Wave Optics Part -1"
click at [658, 415] on button "Save" at bounding box center [640, 405] width 79 height 31
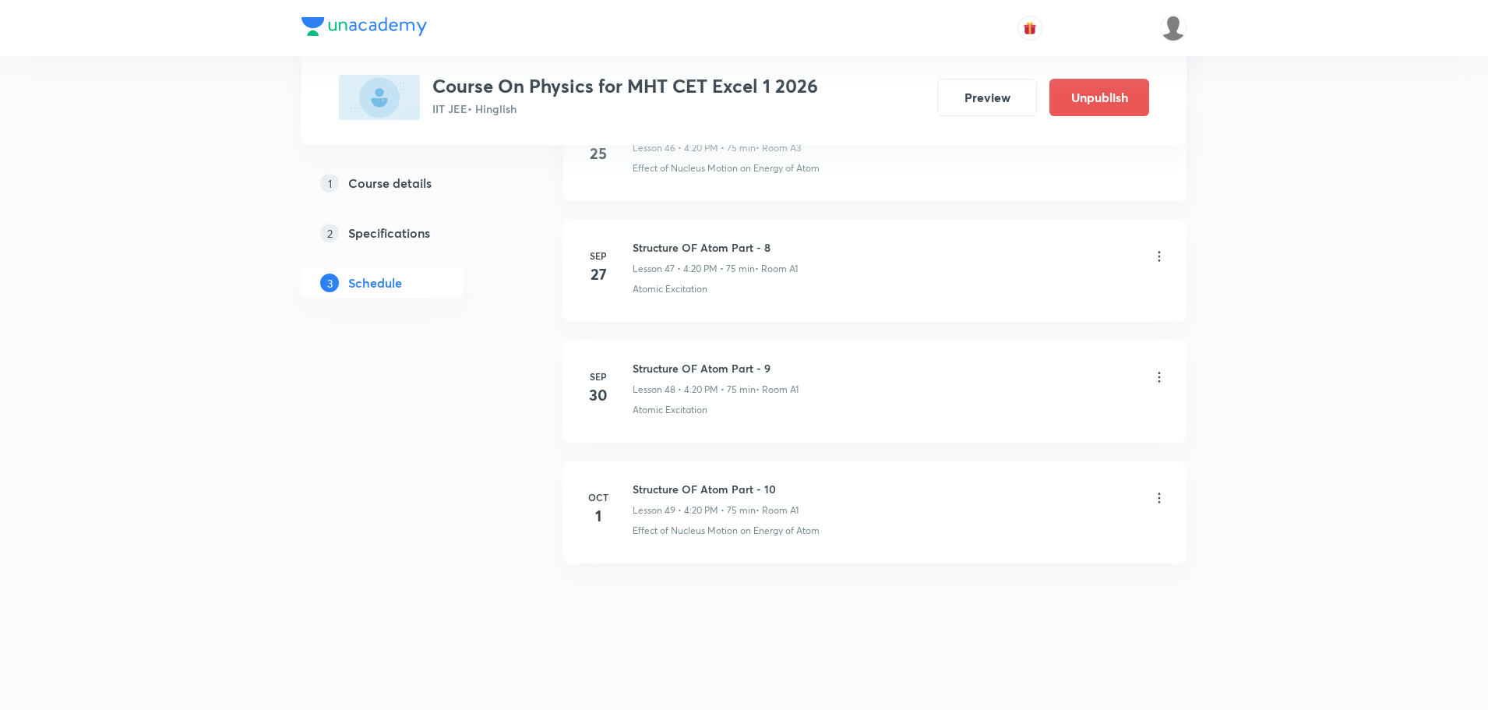
scroll to position [5741, 0]
click at [1156, 496] on icon at bounding box center [1159, 498] width 16 height 16
click at [1030, 532] on li "Edit" at bounding box center [1079, 537] width 171 height 29
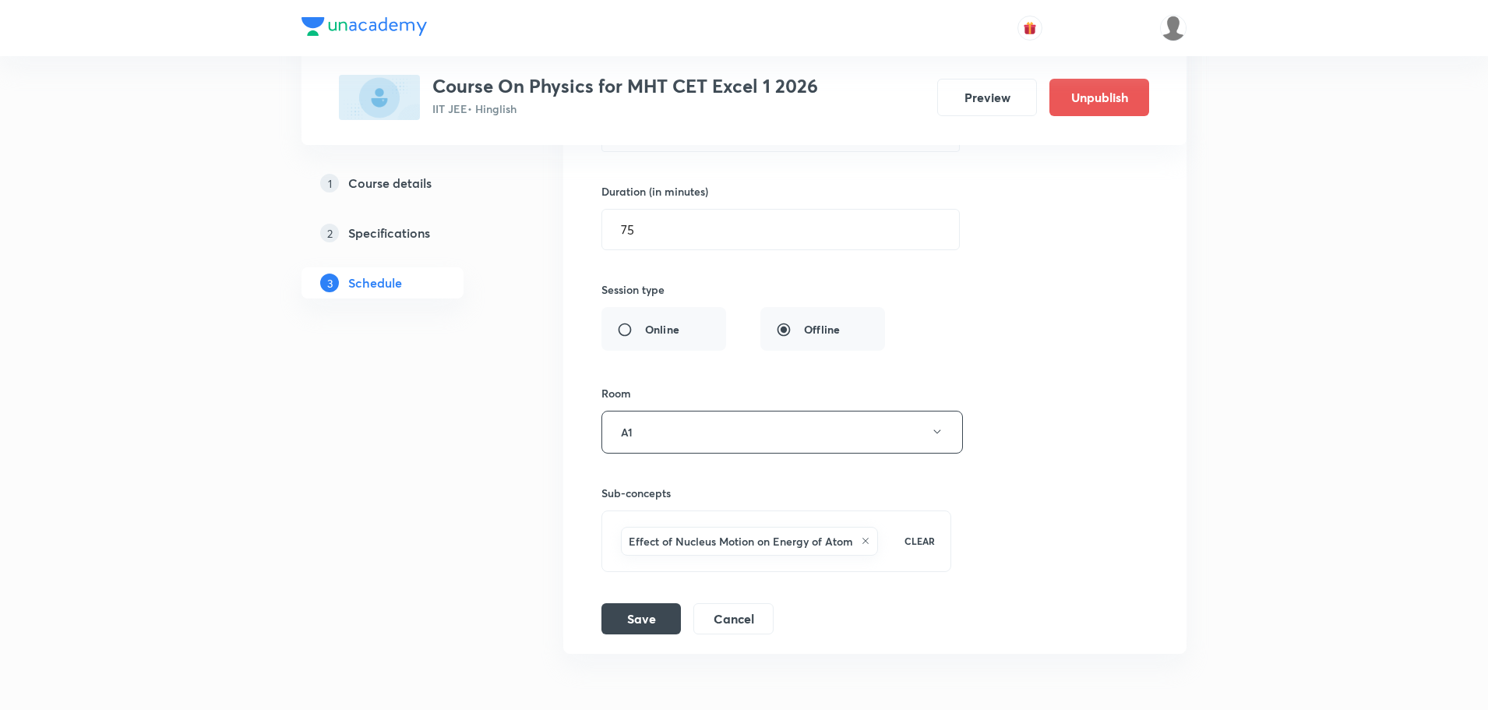
scroll to position [6286, 0]
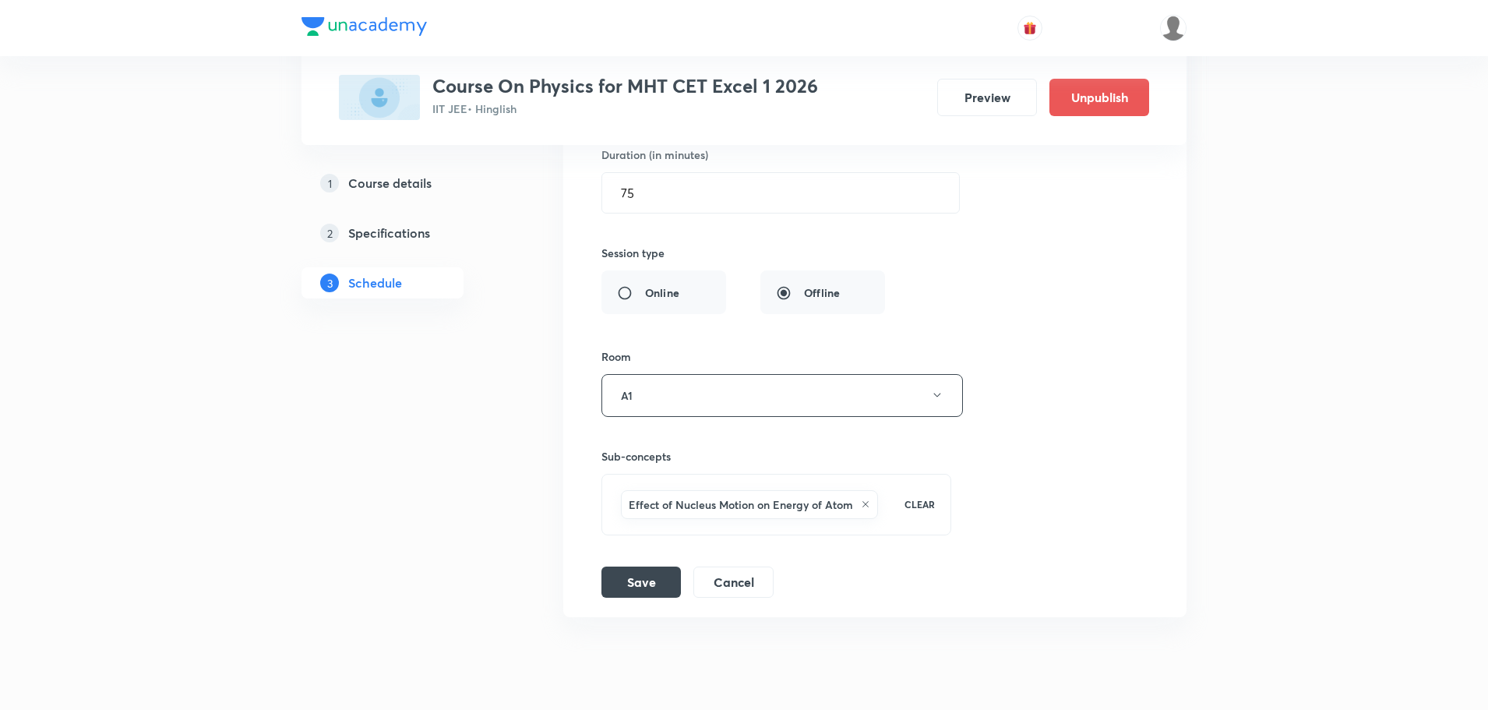
click at [806, 504] on h6 "Effect of Nucleus Motion on Energy of Atom" at bounding box center [741, 504] width 224 height 16
click at [868, 502] on icon at bounding box center [865, 503] width 9 height 9
click at [692, 494] on span "Select concepts that wil be covered in this session" at bounding box center [745, 495] width 254 height 12
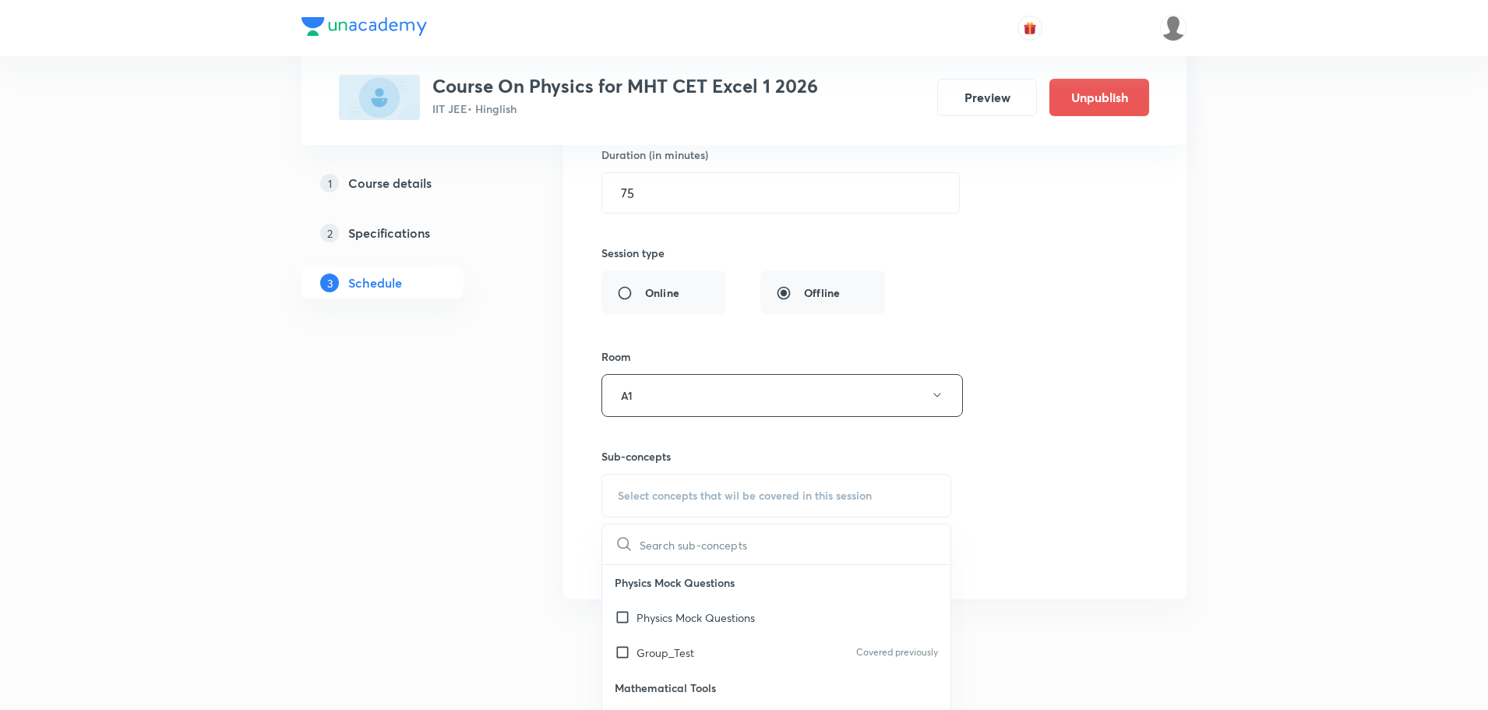
click at [676, 543] on input "text" at bounding box center [795, 544] width 311 height 40
click at [675, 544] on input "text" at bounding box center [795, 544] width 311 height 40
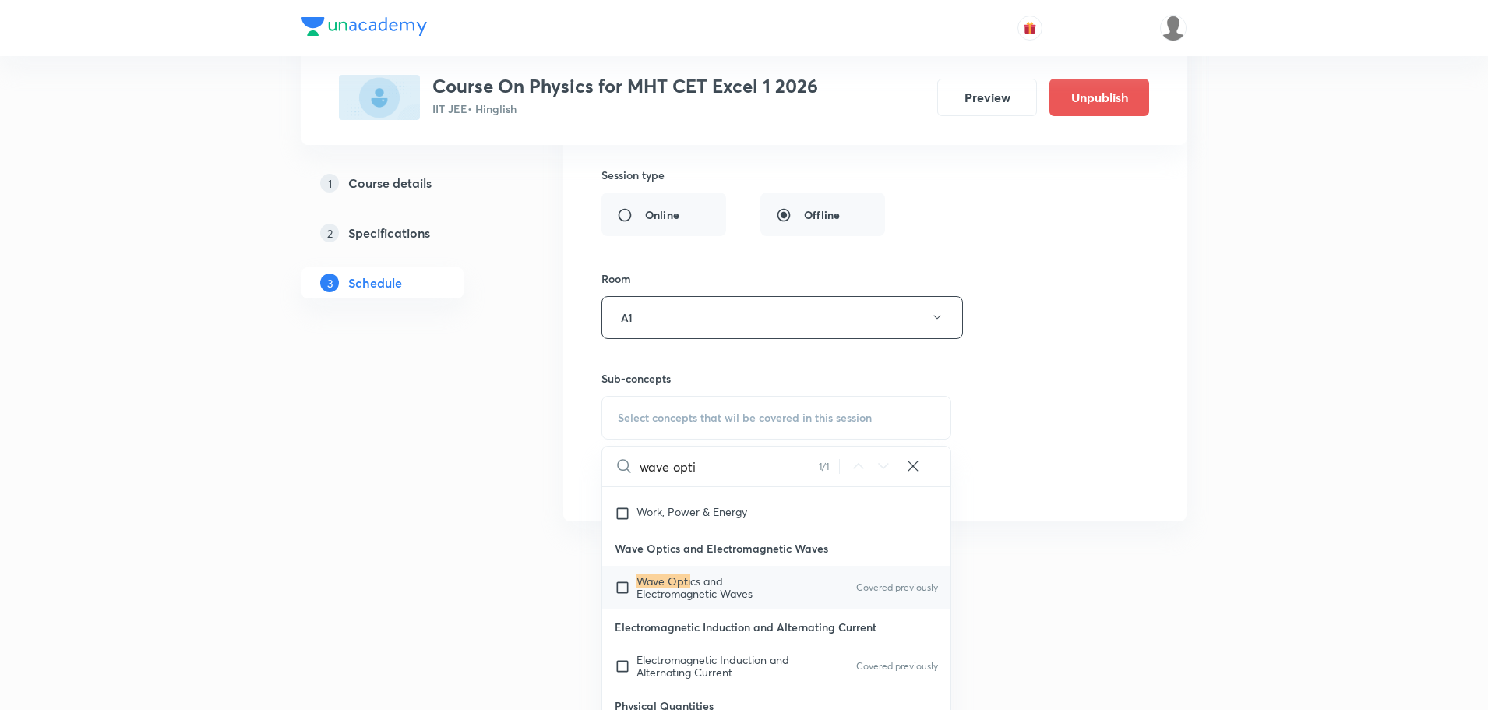
scroll to position [40900, 0]
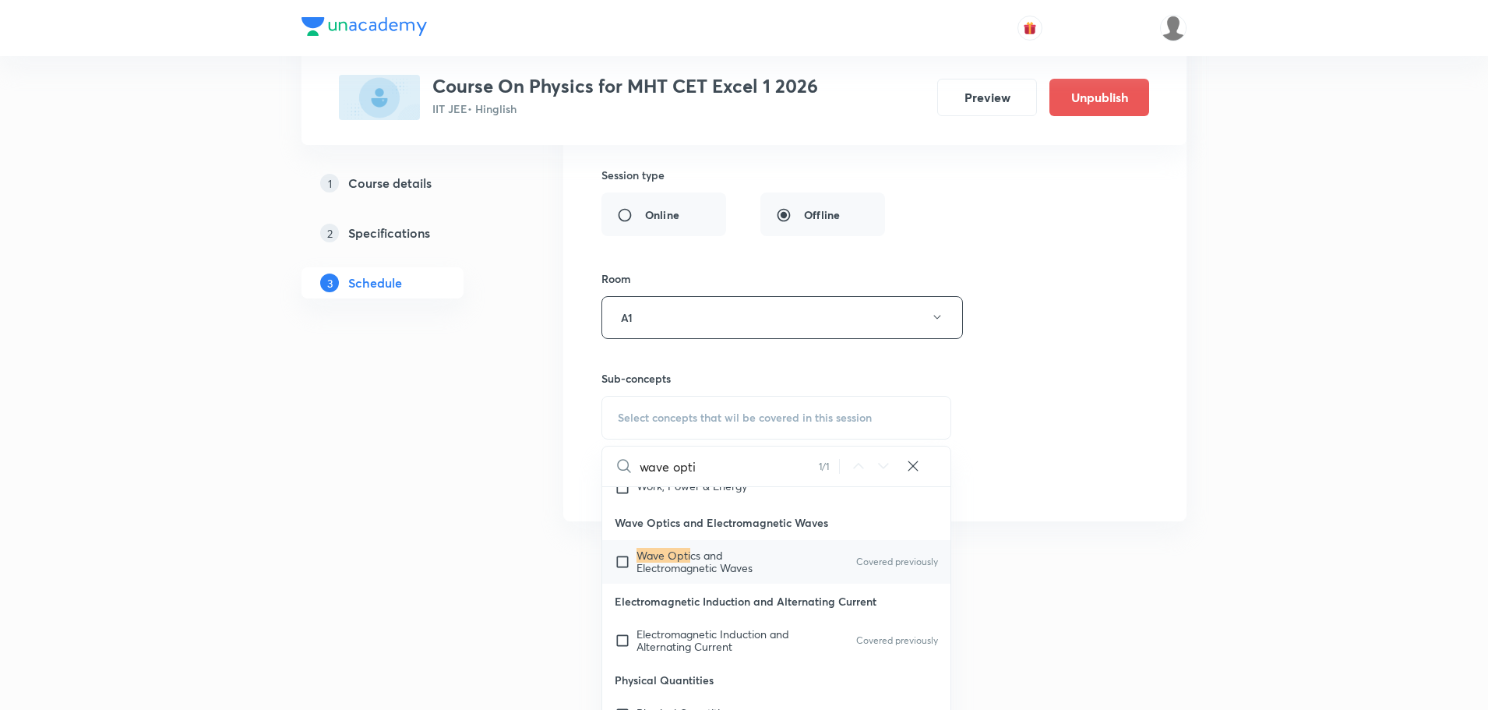
type input "wave opti"
click at [707, 575] on span "cs and Electromagnetic Waves" at bounding box center [694, 561] width 116 height 27
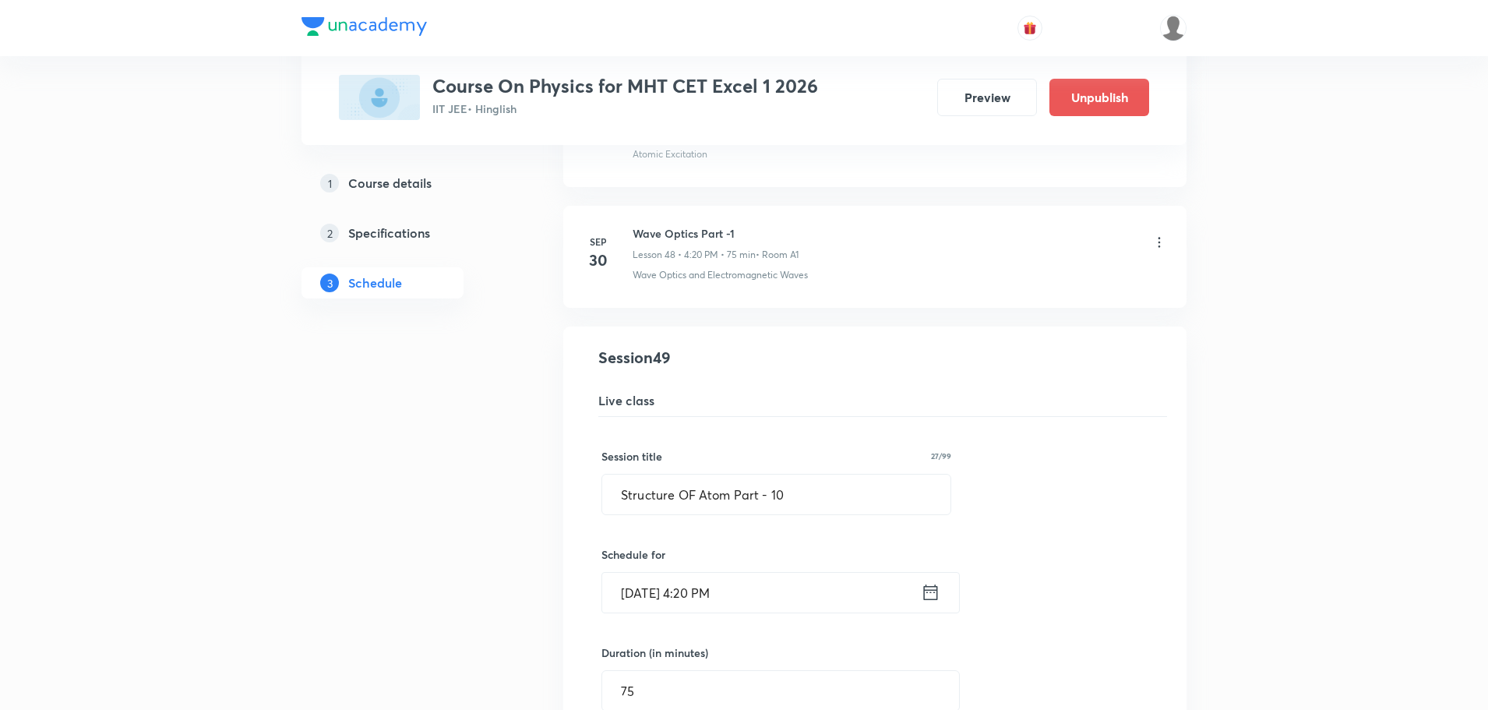
scroll to position [5795, 0]
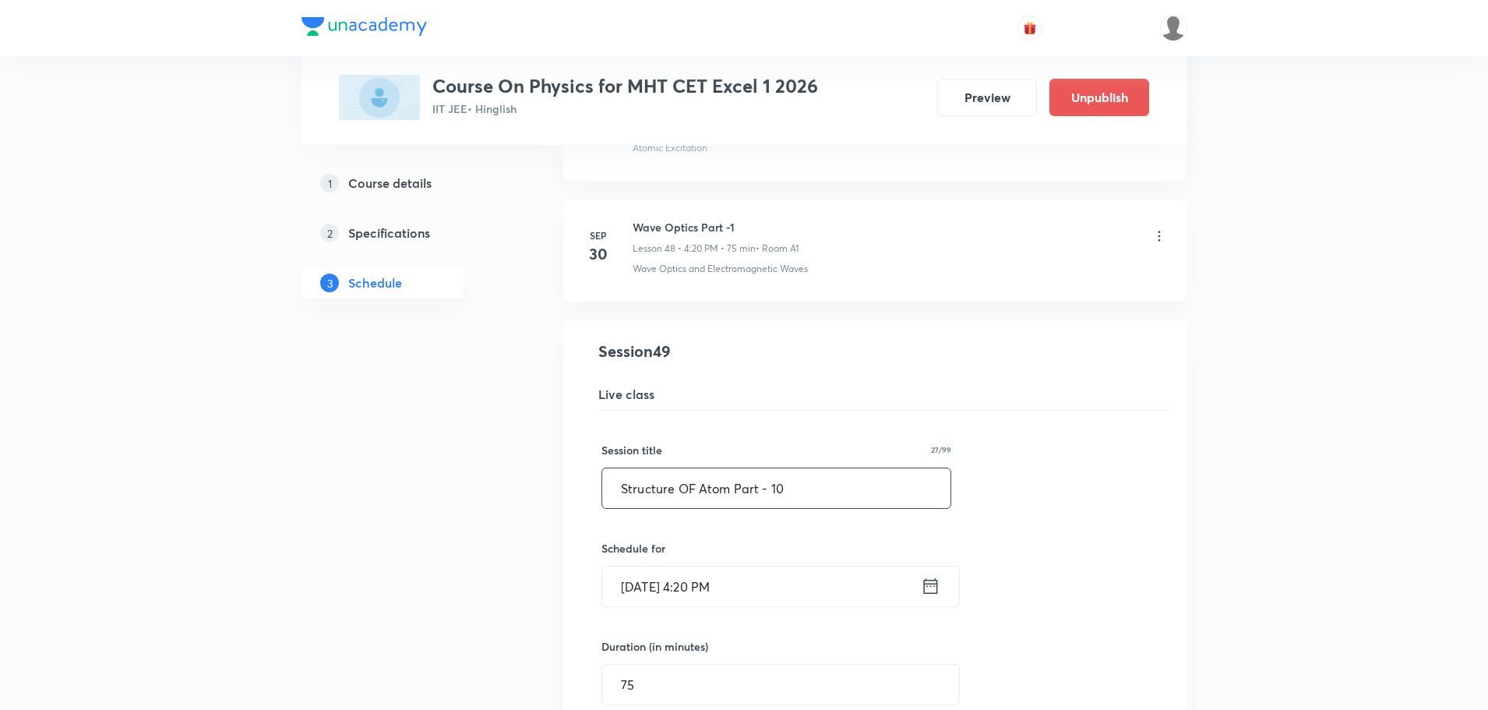
drag, startPoint x: 790, startPoint y: 488, endPoint x: 561, endPoint y: 520, distance: 231.3
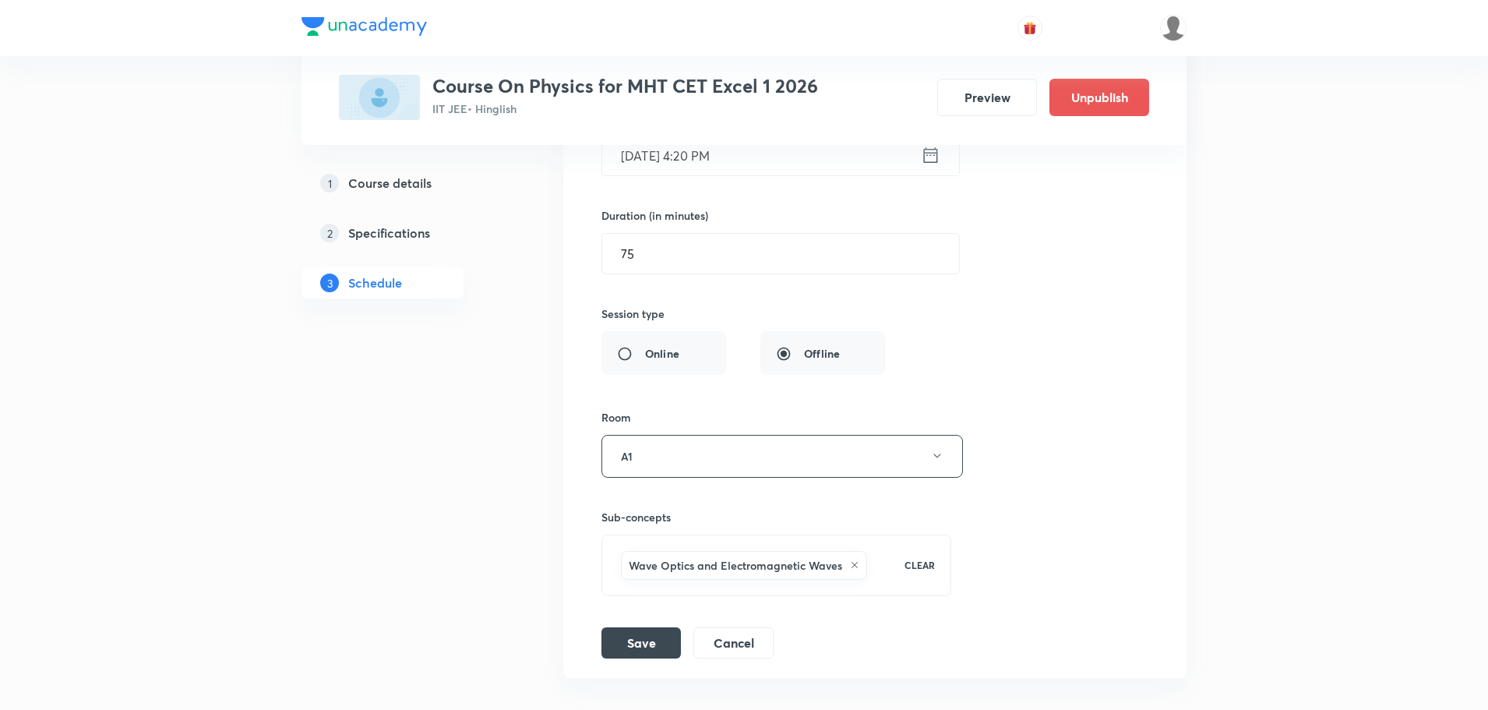
scroll to position [6340, 0]
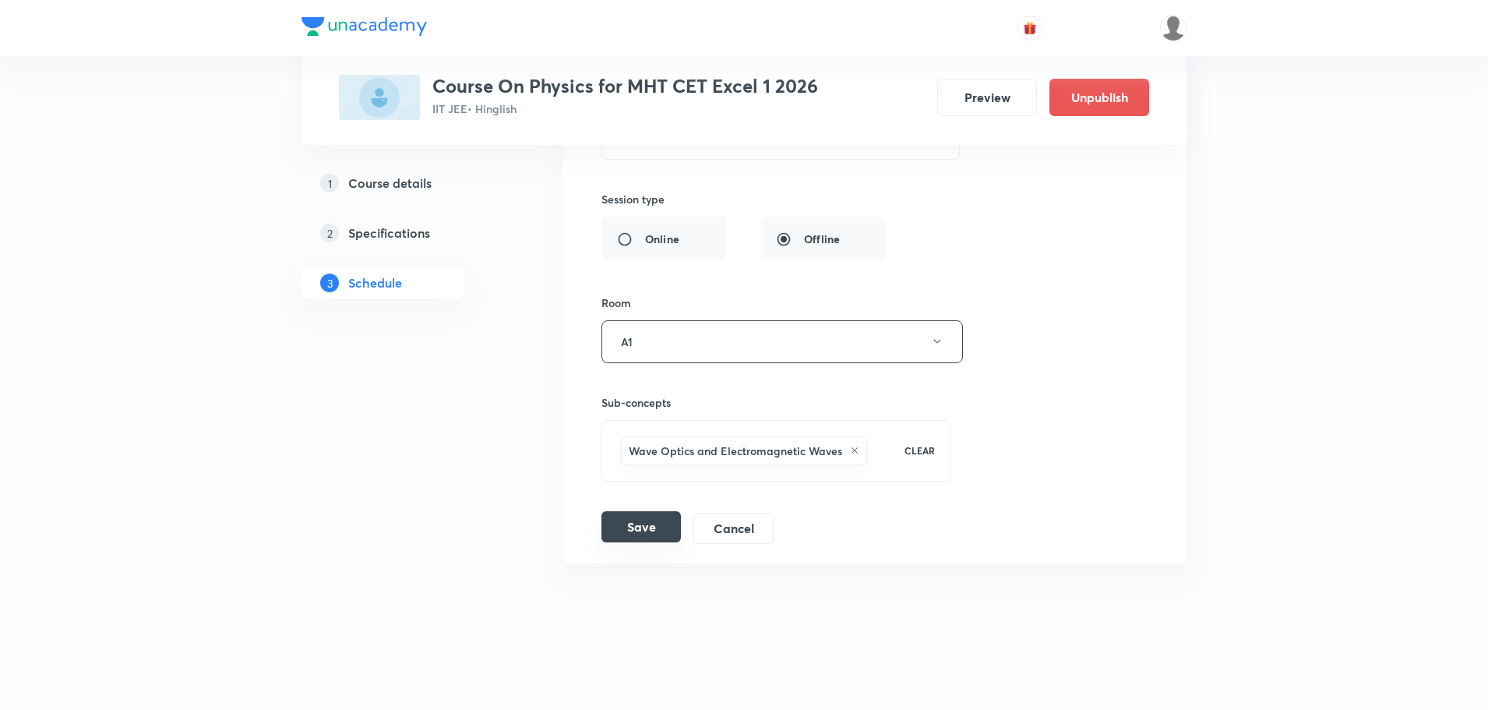
type input "Wave Optics Part -2"
click at [634, 534] on button "Save" at bounding box center [640, 526] width 79 height 31
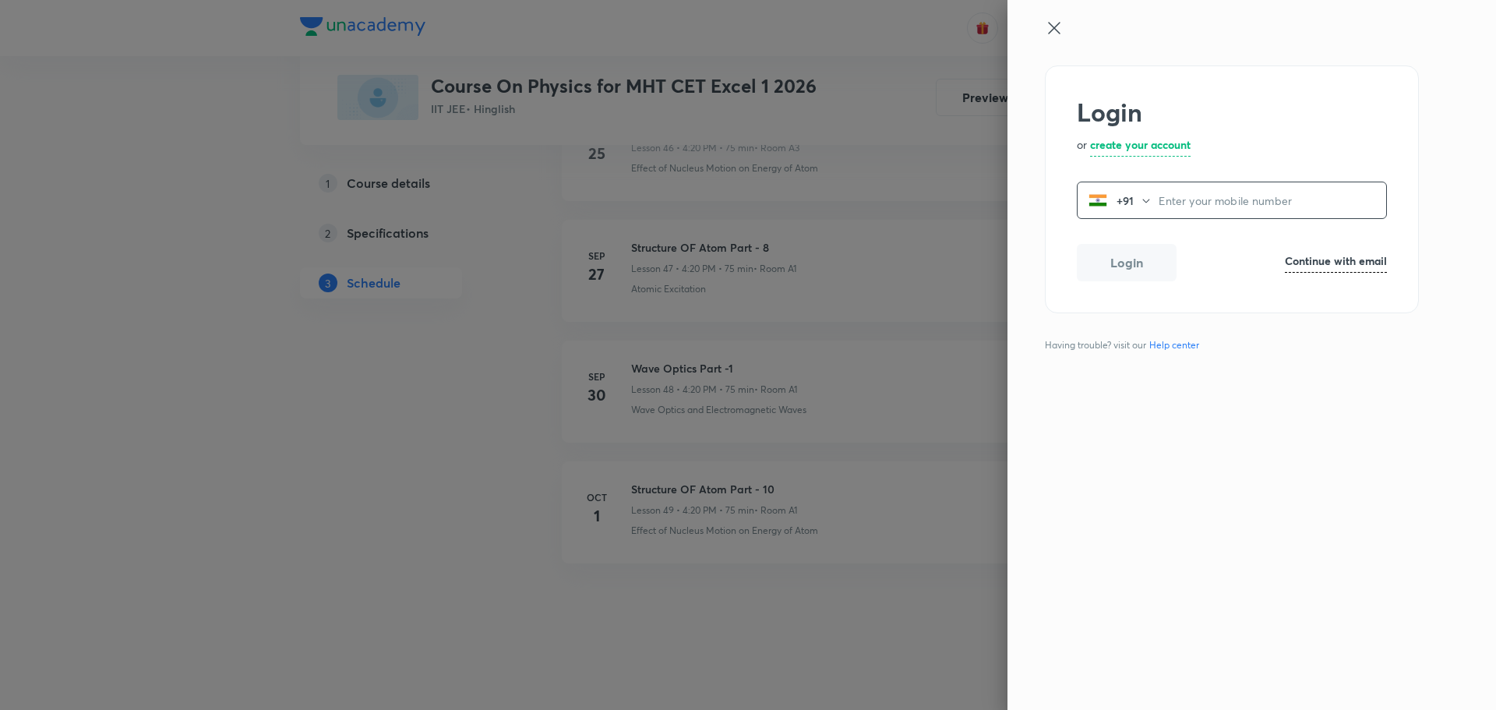
click at [1339, 257] on h6 "Continue with email" at bounding box center [1336, 260] width 102 height 16
click at [1177, 199] on input "email" at bounding box center [1231, 202] width 309 height 40
type input "operations.nashik@unacademy.com"
click at [1141, 256] on button "Login" at bounding box center [1127, 264] width 100 height 37
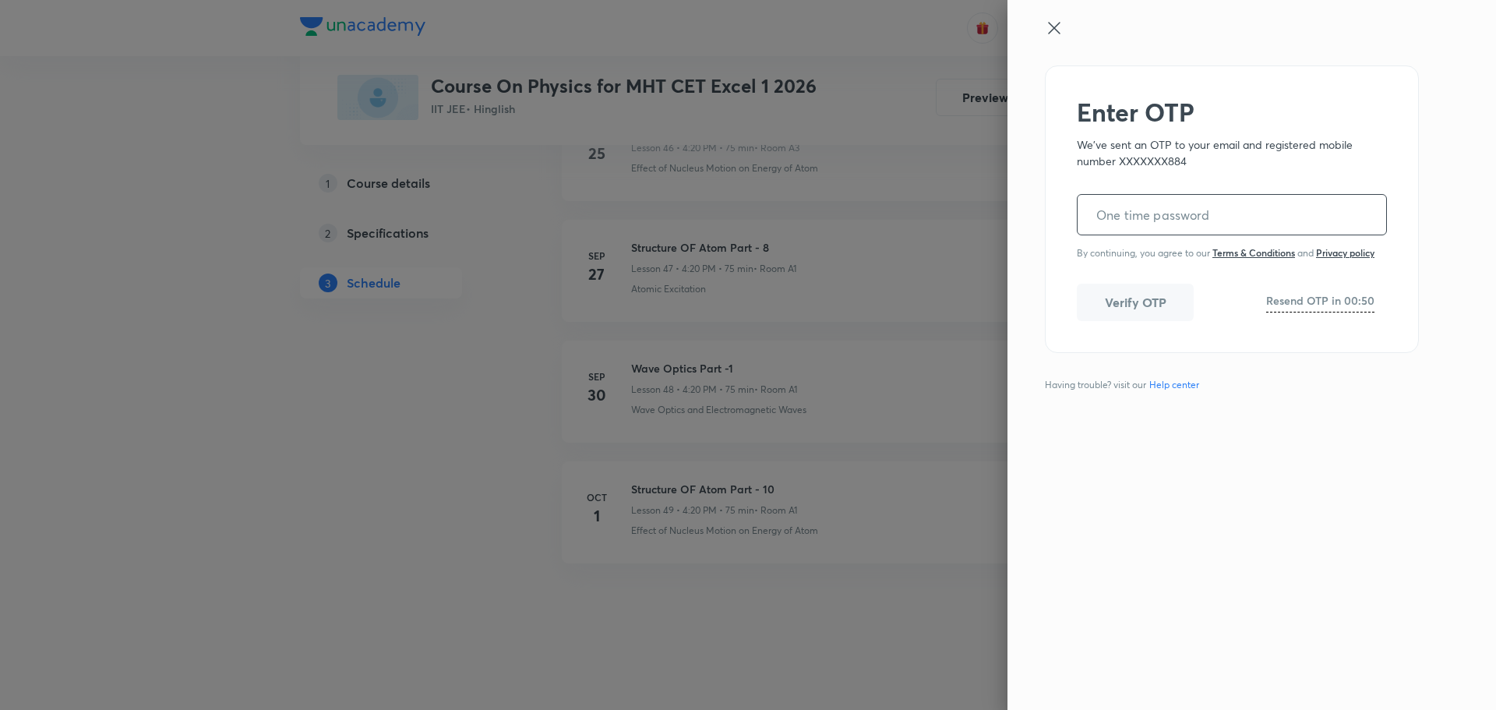
paste input "086666"
type input "086666"
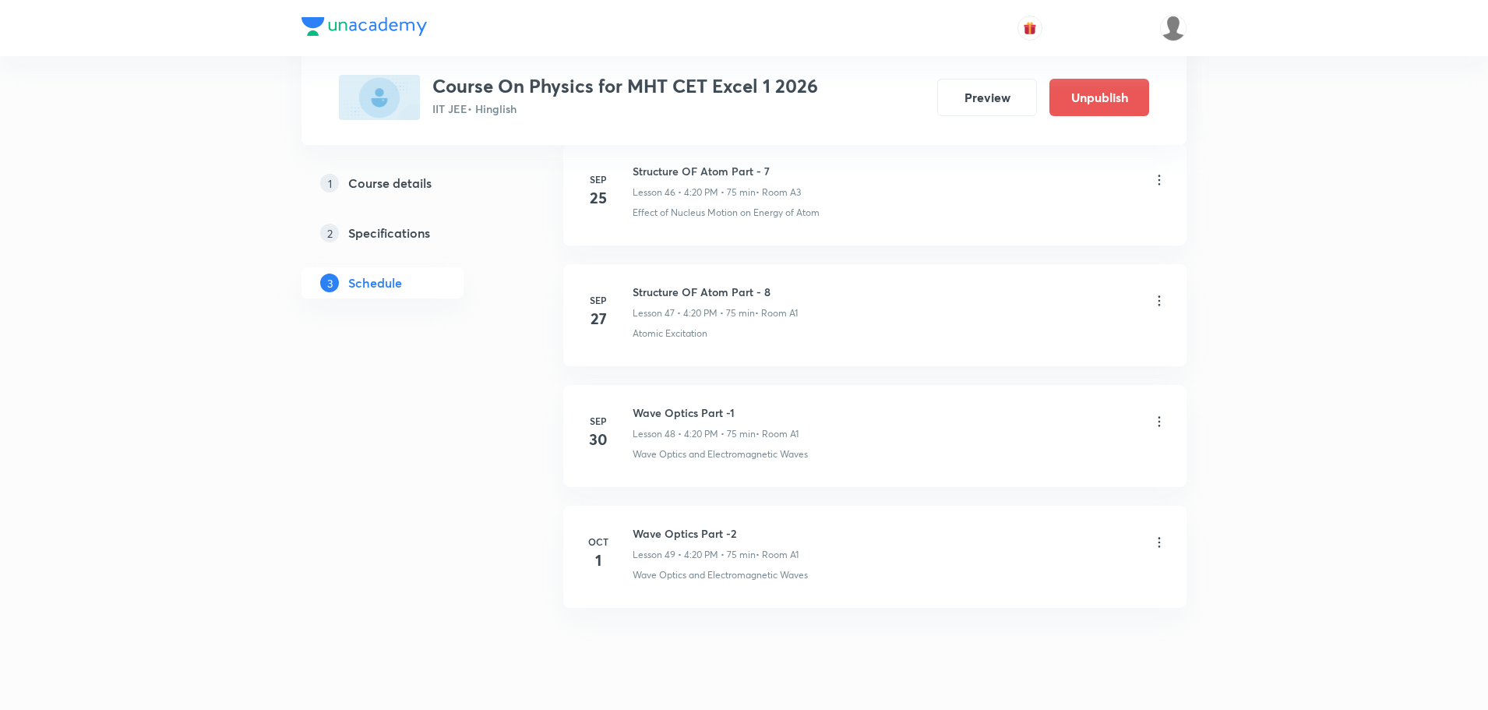
scroll to position [6457, 0]
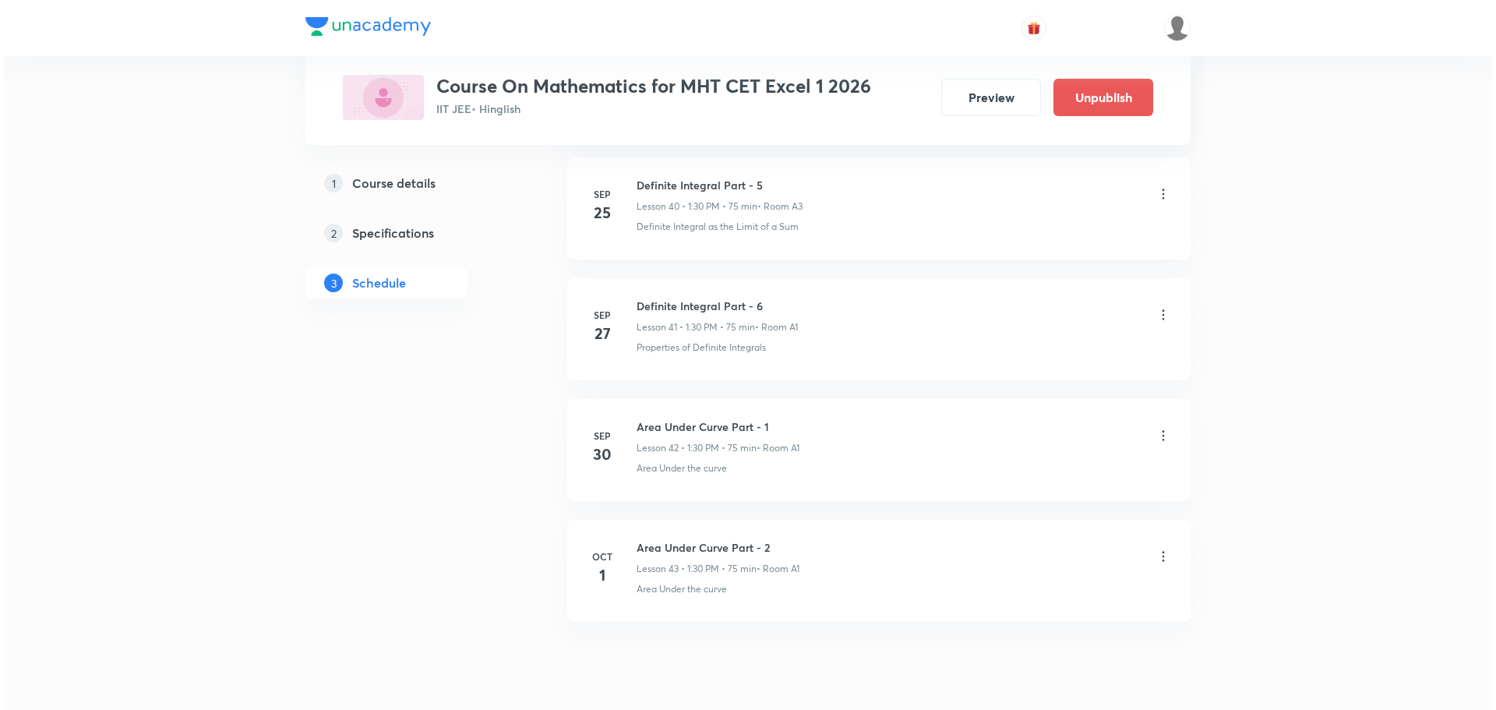
scroll to position [5732, 0]
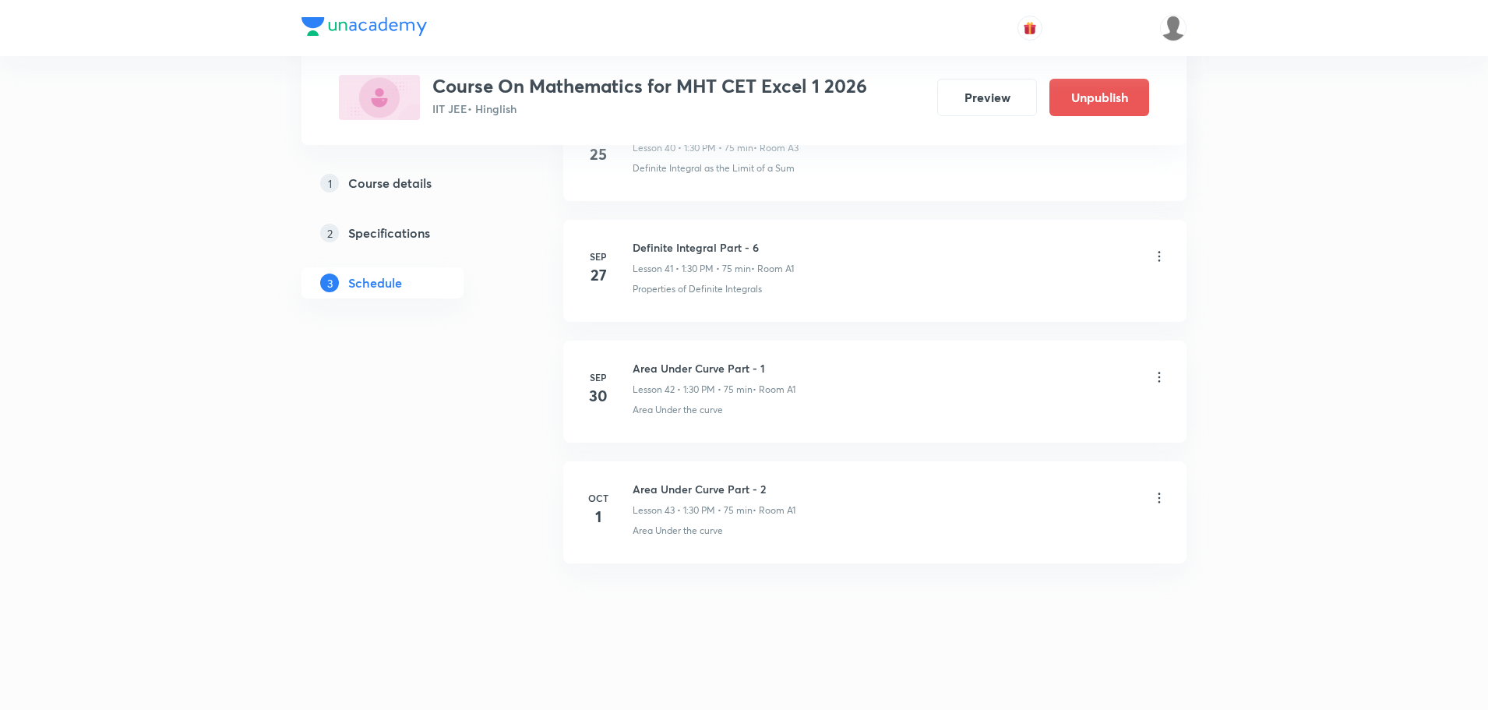
click at [1158, 376] on icon at bounding box center [1159, 377] width 16 height 16
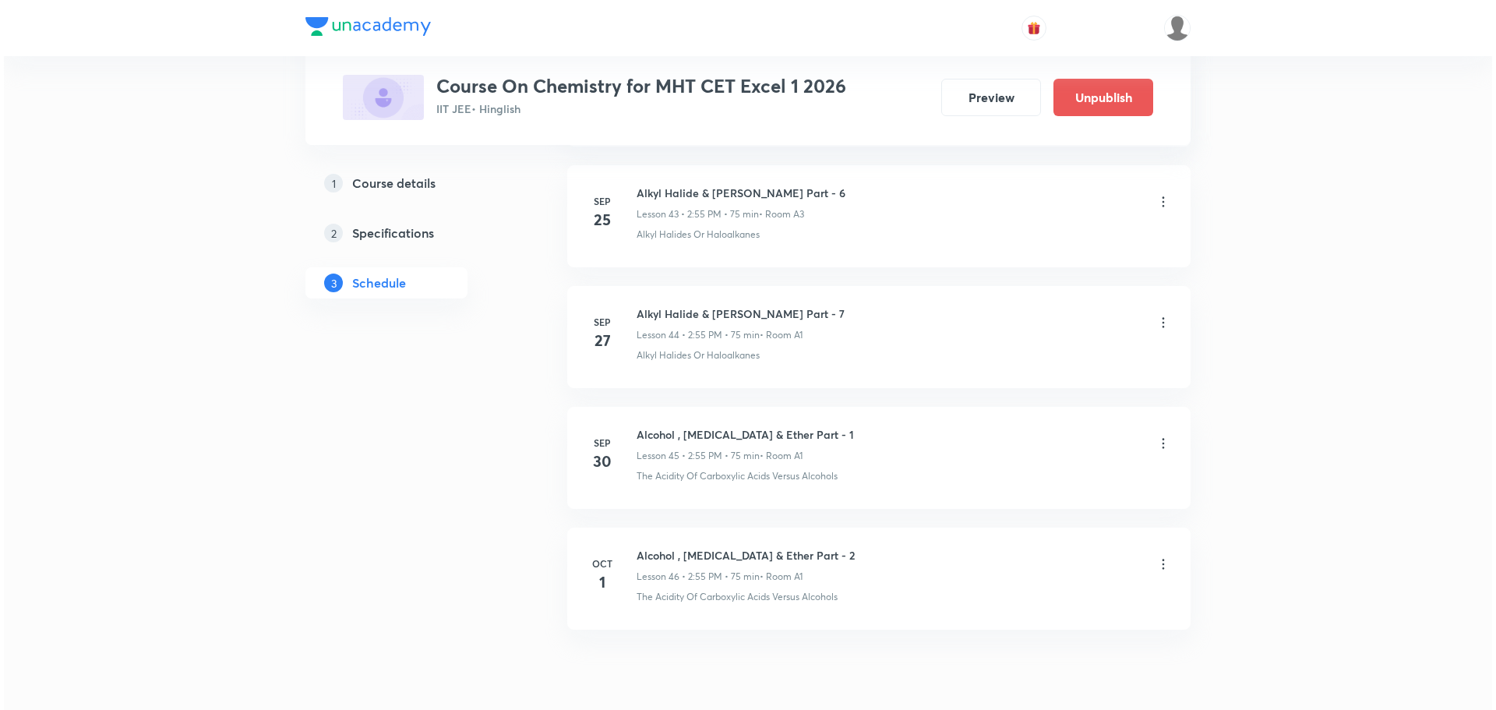
scroll to position [6095, 0]
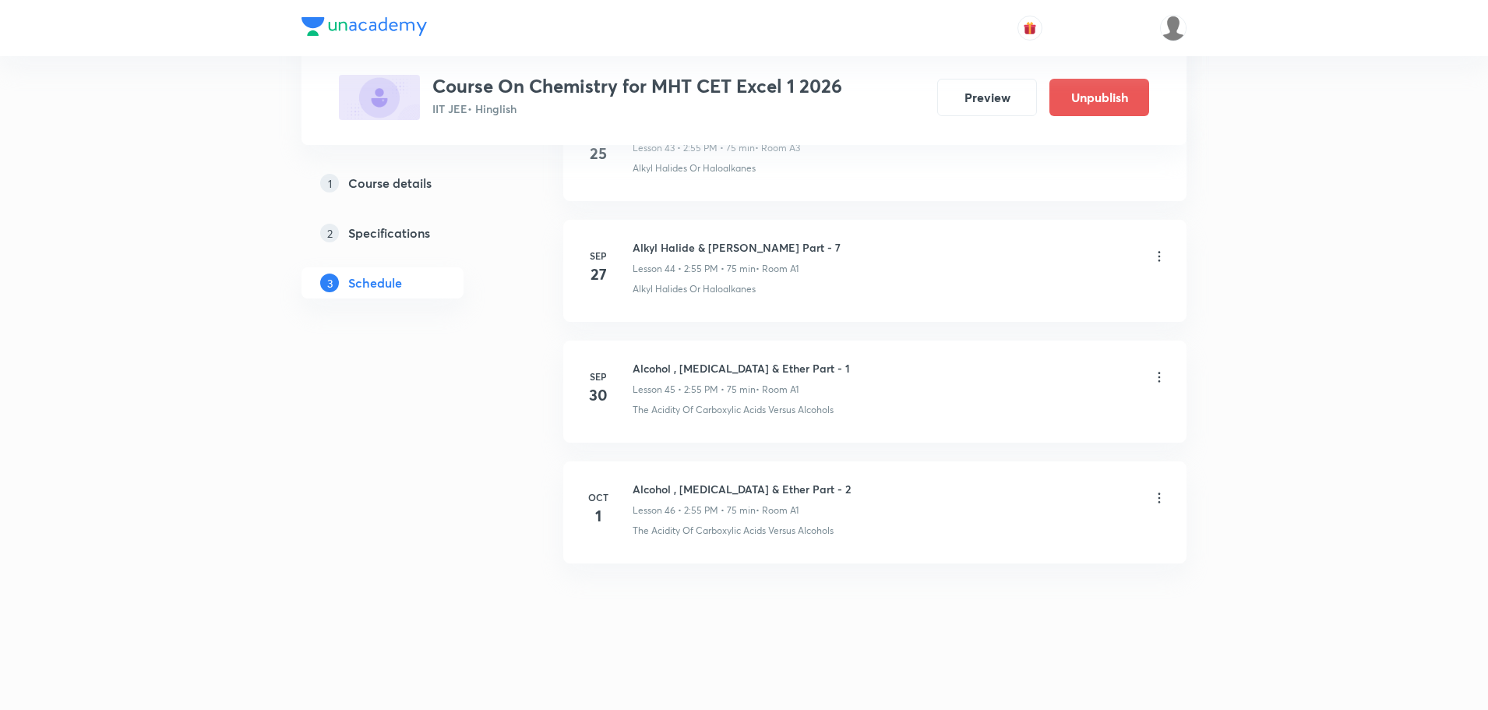
click at [1155, 375] on icon at bounding box center [1159, 377] width 16 height 16
click at [1017, 418] on p "Edit" at bounding box center [1016, 416] width 19 height 16
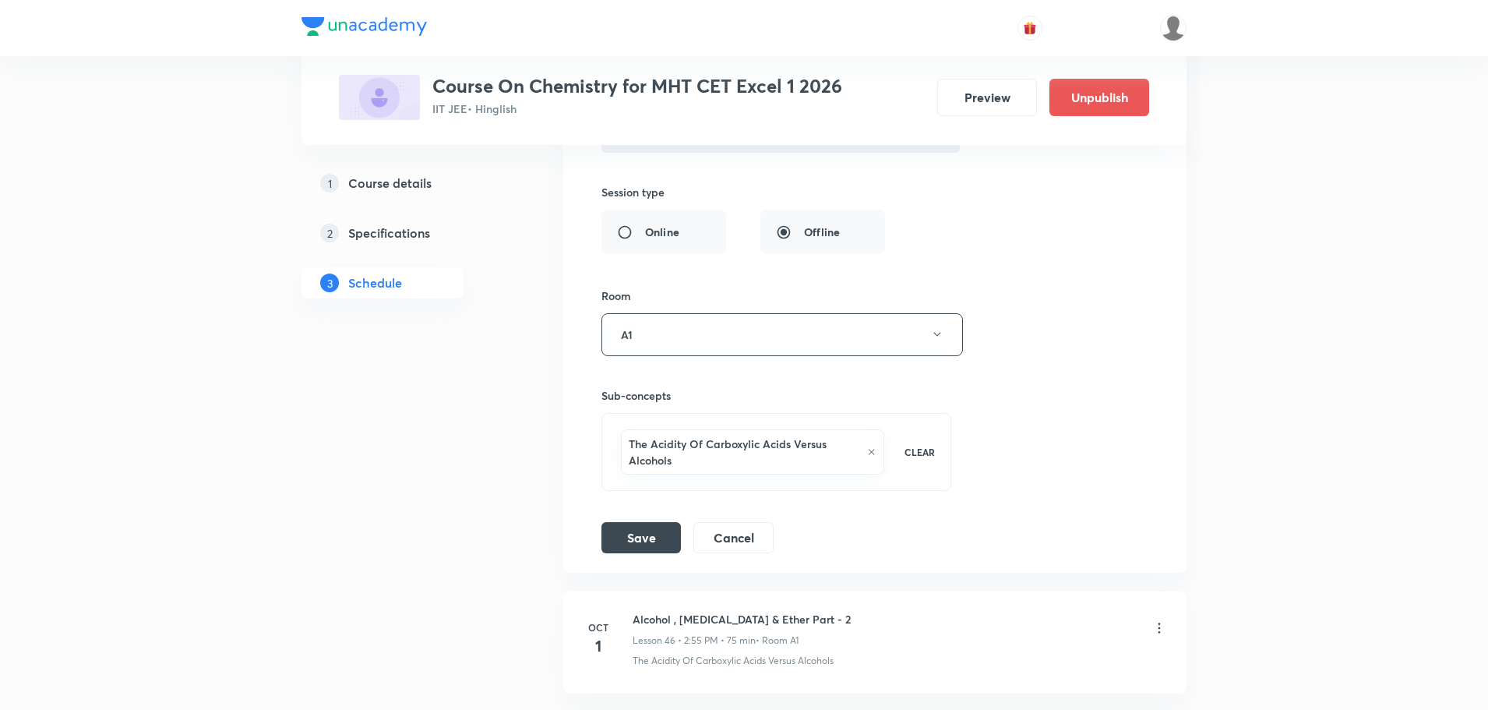
scroll to position [5760, 0]
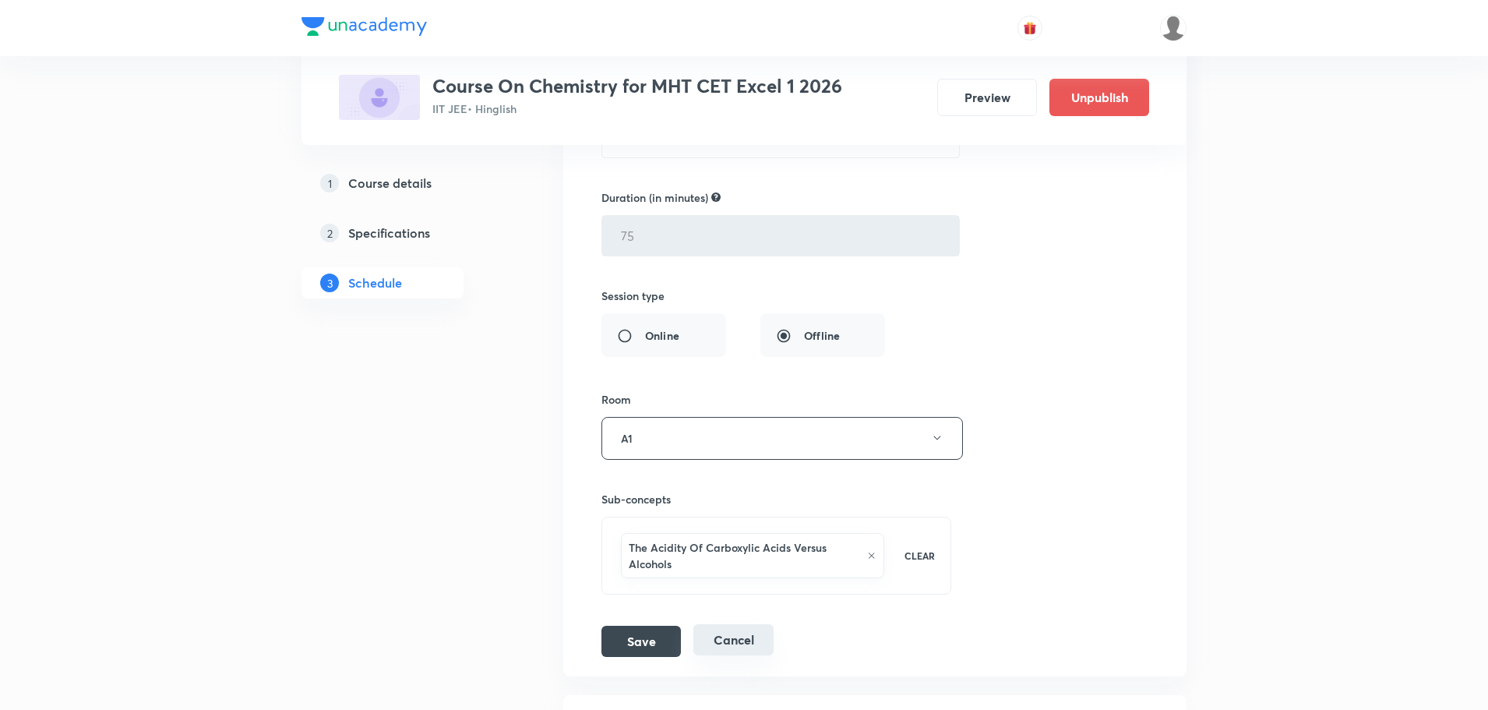
click at [742, 644] on button "Cancel" at bounding box center [733, 639] width 80 height 31
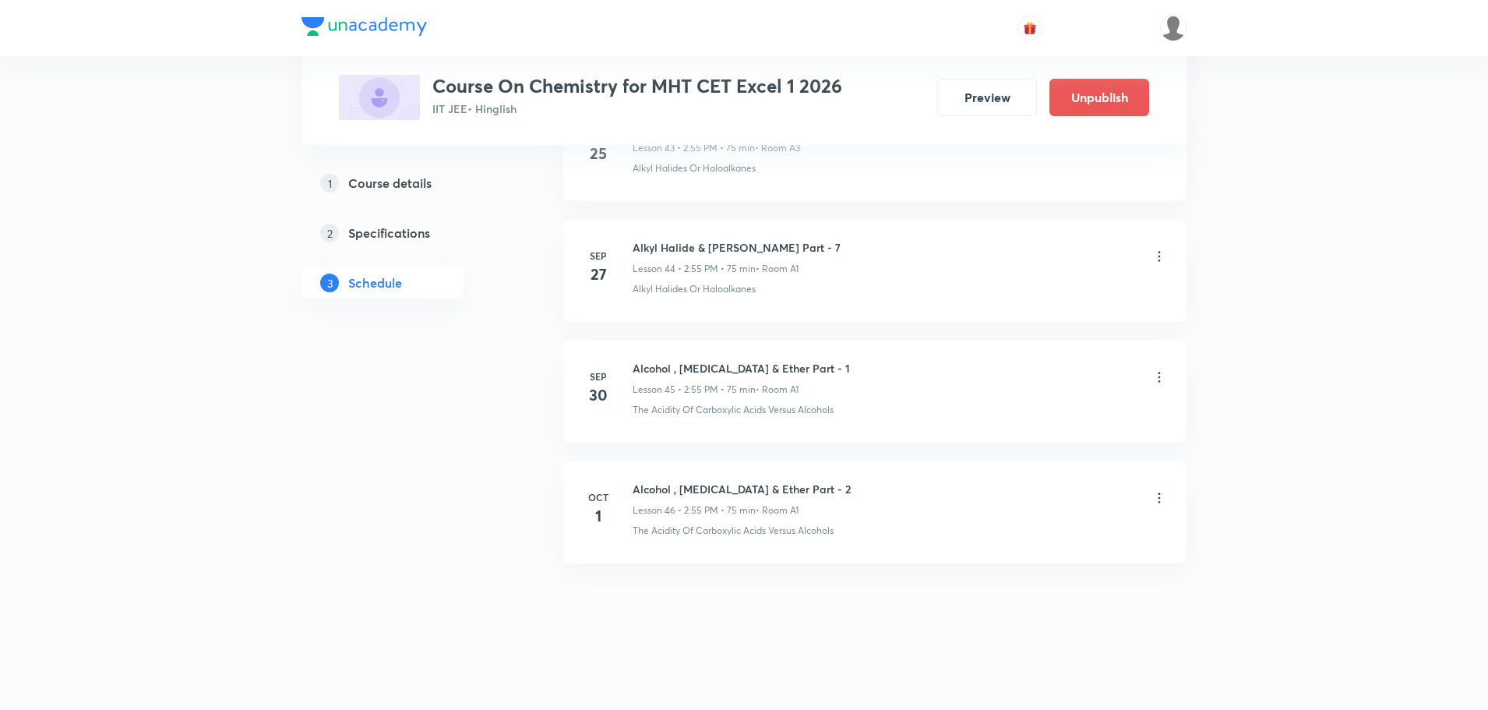
scroll to position [5379, 0]
click at [1148, 374] on div "Alcohol , [MEDICAL_DATA] & Ether Part - 1 Lesson 45 • 2:55 PM • 75 min • Room A1" at bounding box center [900, 378] width 534 height 37
click at [1156, 376] on icon at bounding box center [1159, 377] width 16 height 16
click at [1024, 439] on p "Delete" at bounding box center [1023, 445] width 33 height 16
click at [990, 688] on button "Delete" at bounding box center [968, 676] width 137 height 37
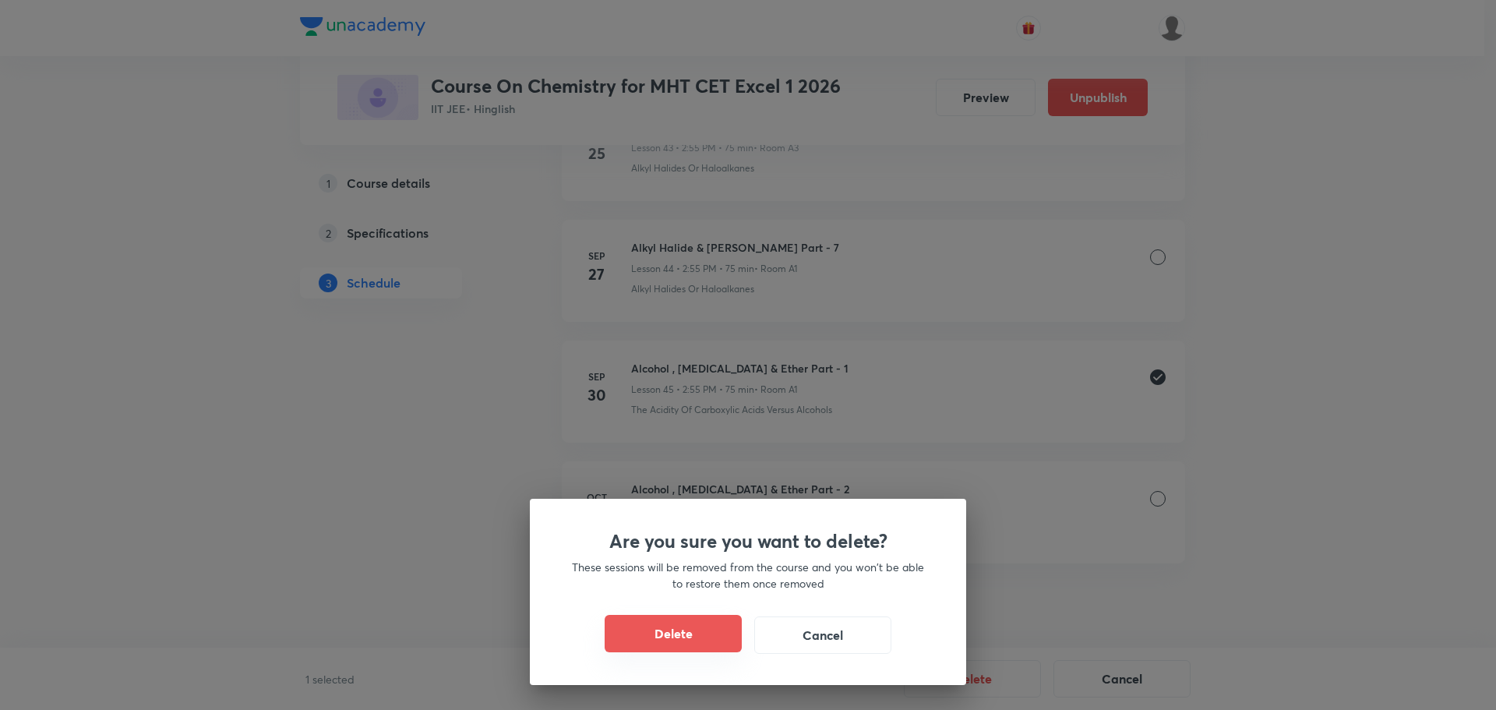
click at [703, 646] on button "Delete" at bounding box center [673, 633] width 137 height 37
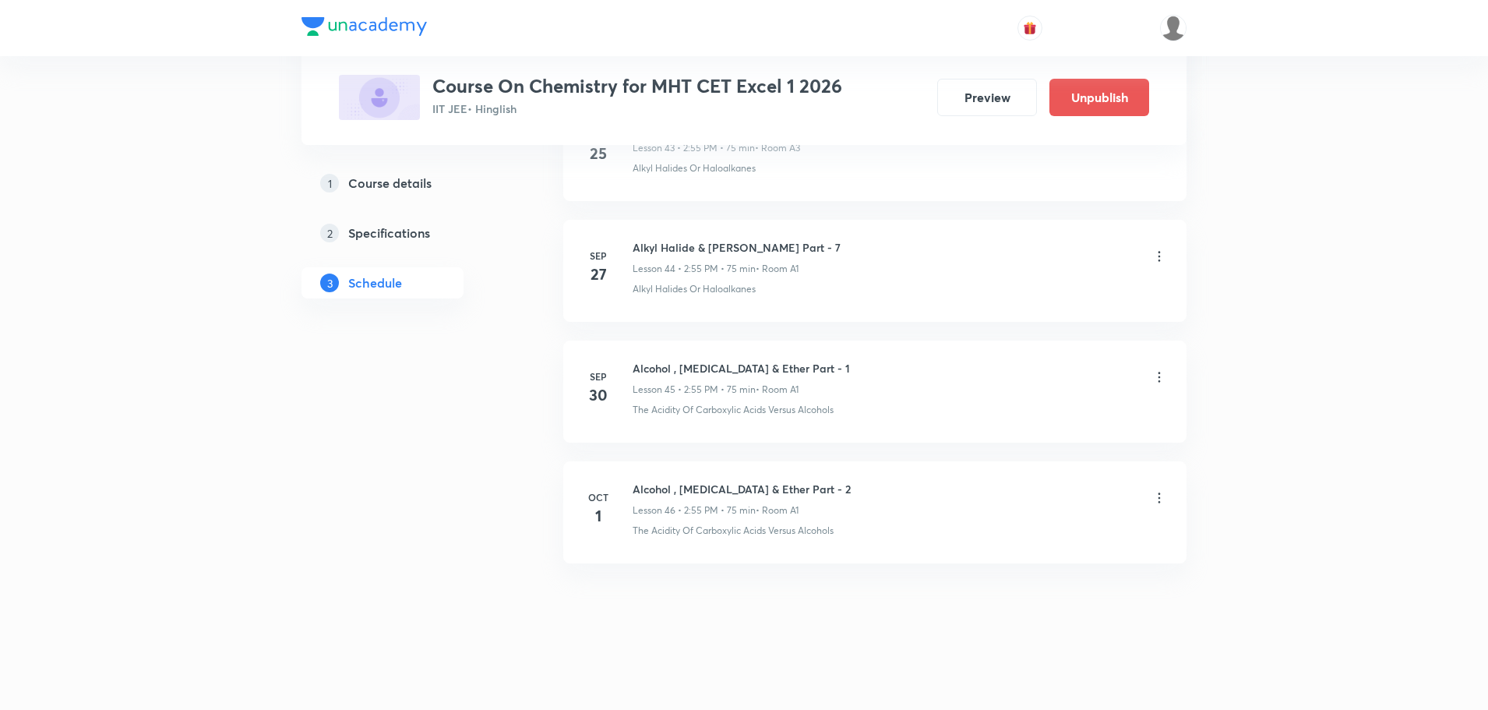
scroll to position [5258, 0]
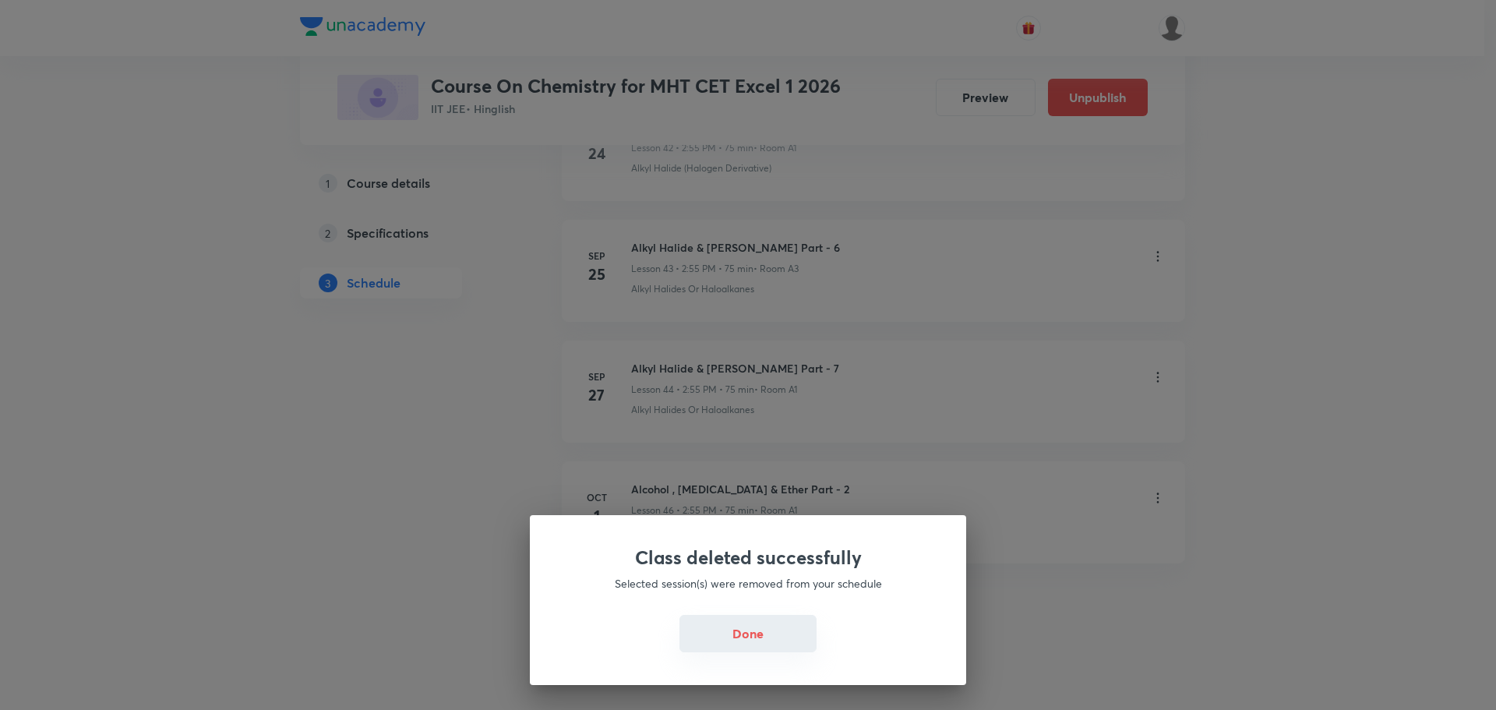
click at [767, 630] on button "Done" at bounding box center [747, 633] width 137 height 37
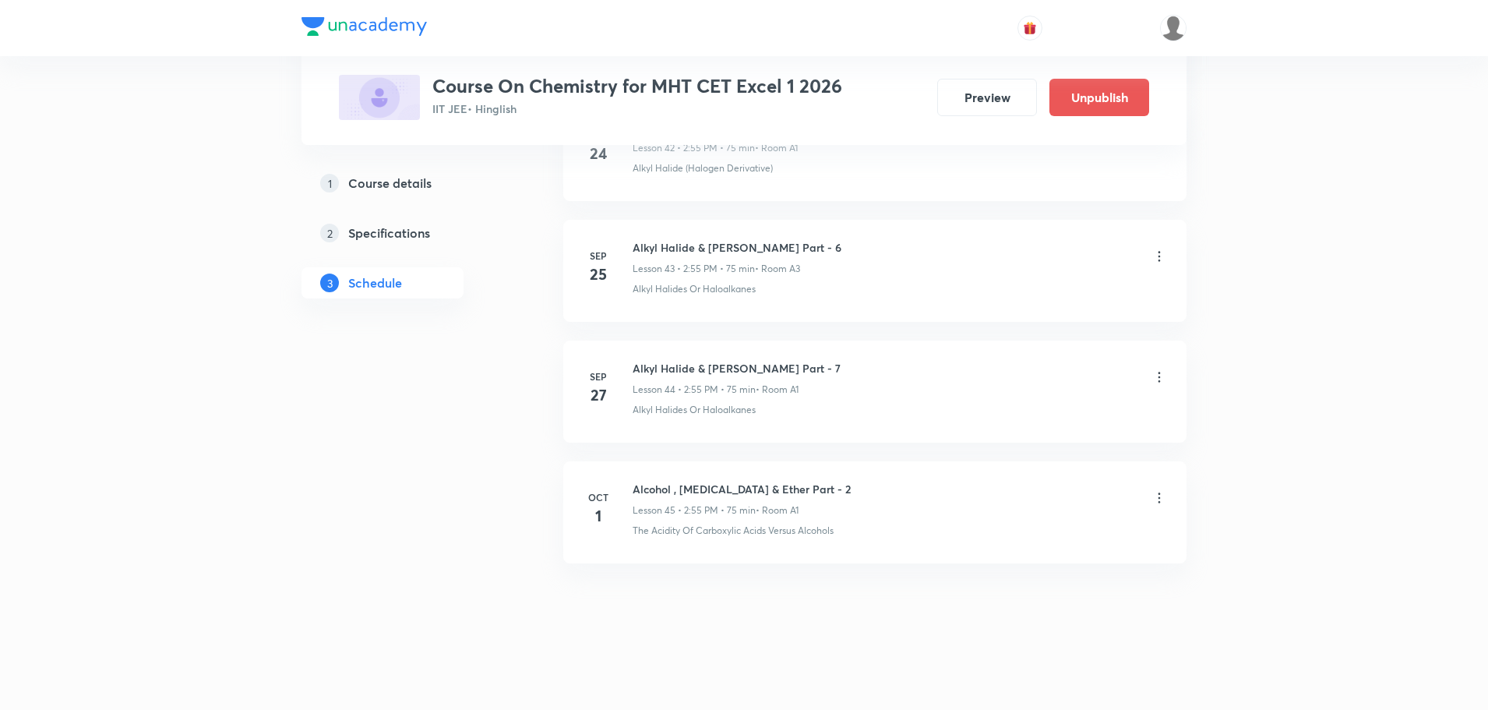
click at [1158, 499] on icon at bounding box center [1159, 498] width 16 height 16
click at [1028, 536] on li "Edit" at bounding box center [1079, 537] width 171 height 29
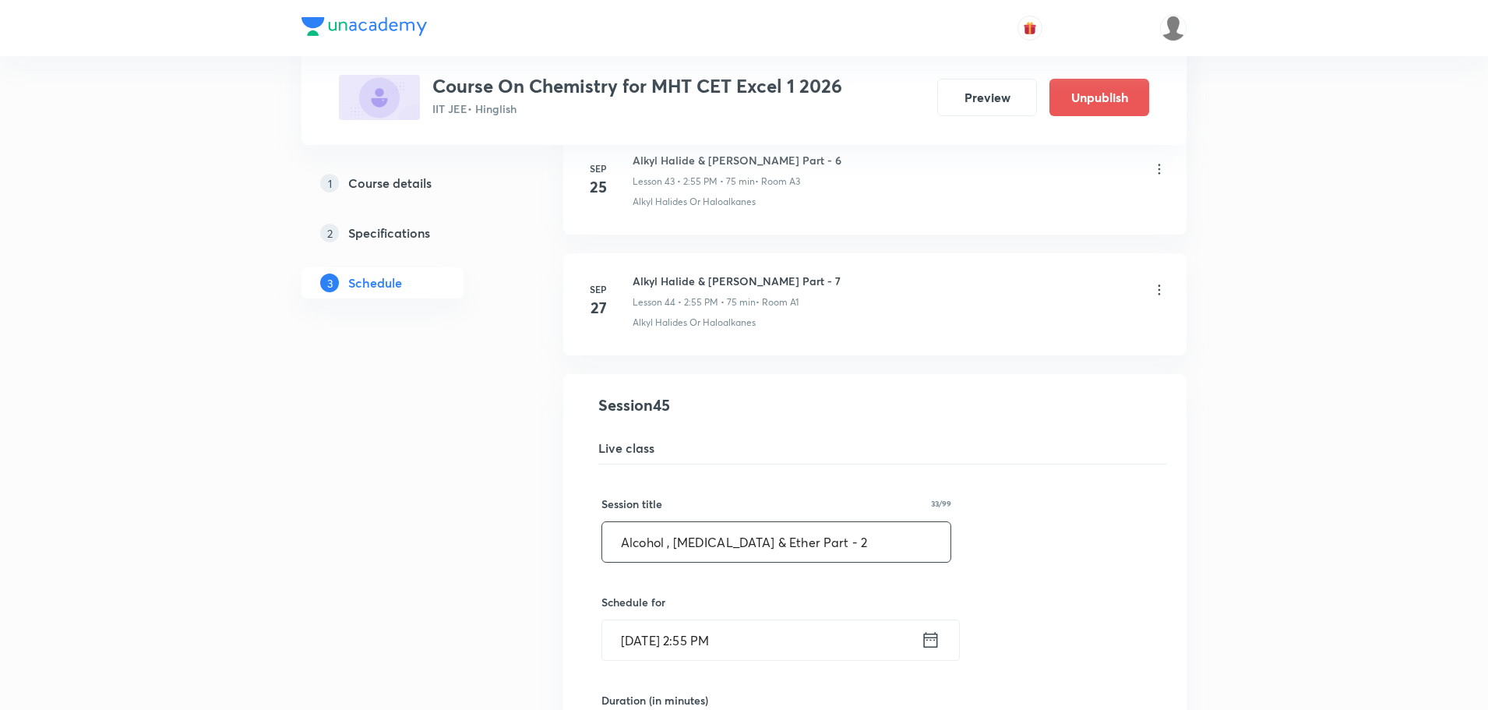
click at [818, 544] on input "Alcohol , [MEDICAL_DATA] & Ether Part - 2" at bounding box center [776, 542] width 348 height 40
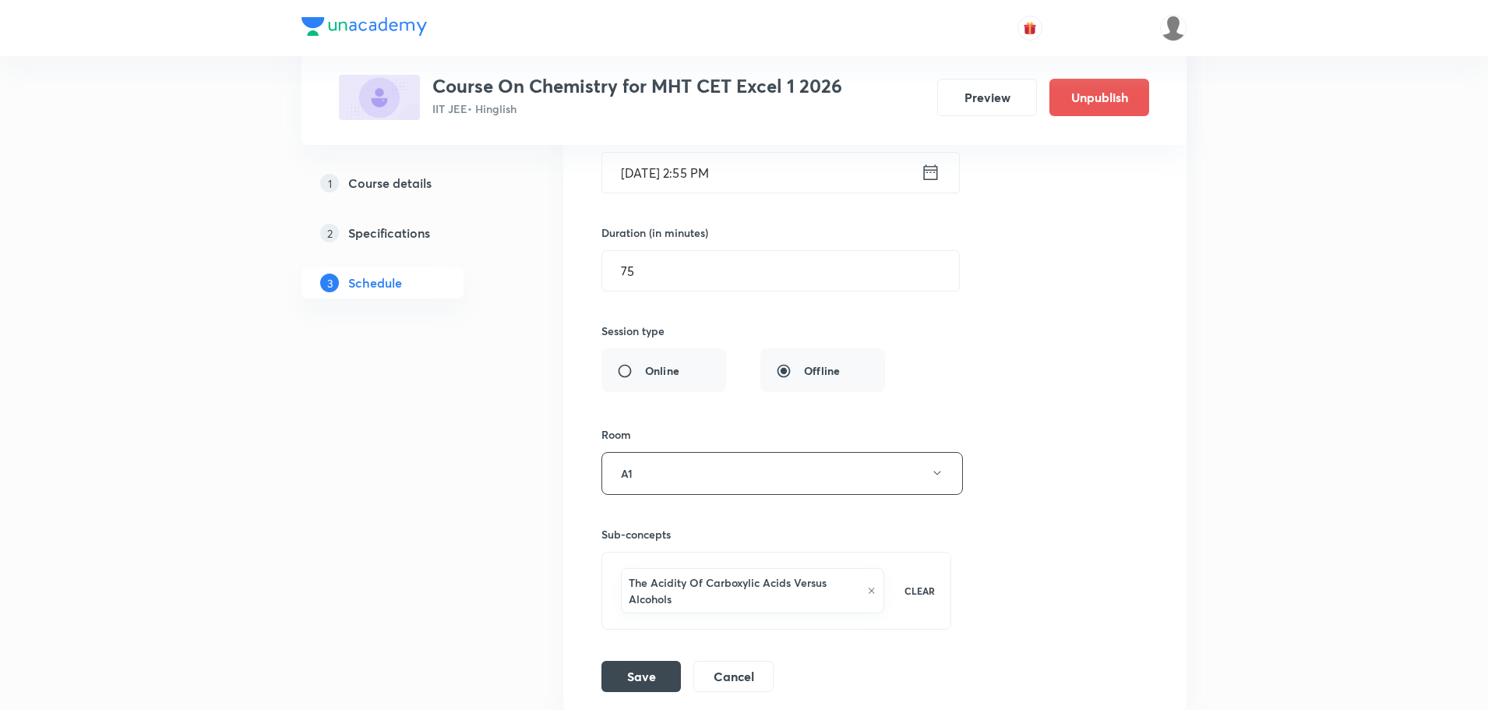
scroll to position [5873, 0]
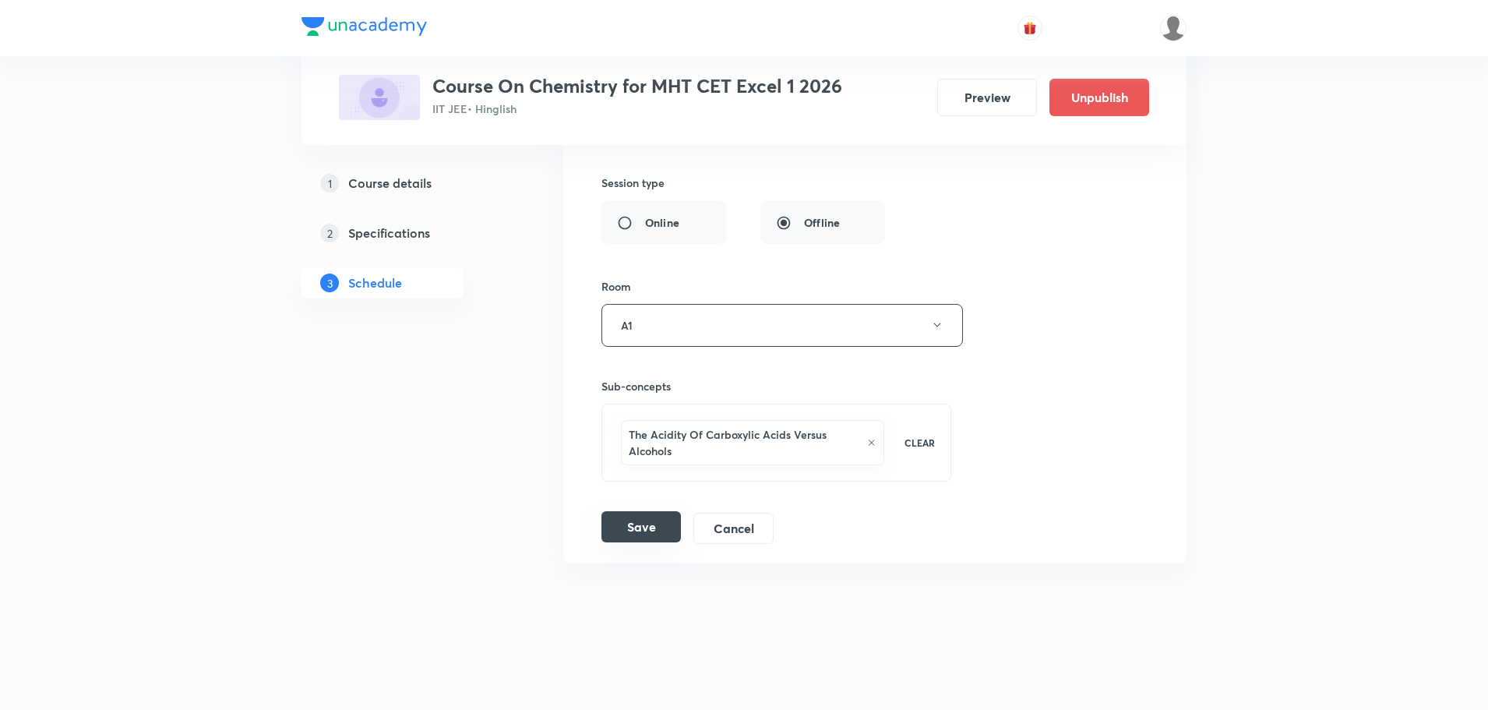
type input "Alcohol , [MEDICAL_DATA] & Ether Part - 1"
click at [652, 533] on button "Save" at bounding box center [640, 526] width 79 height 31
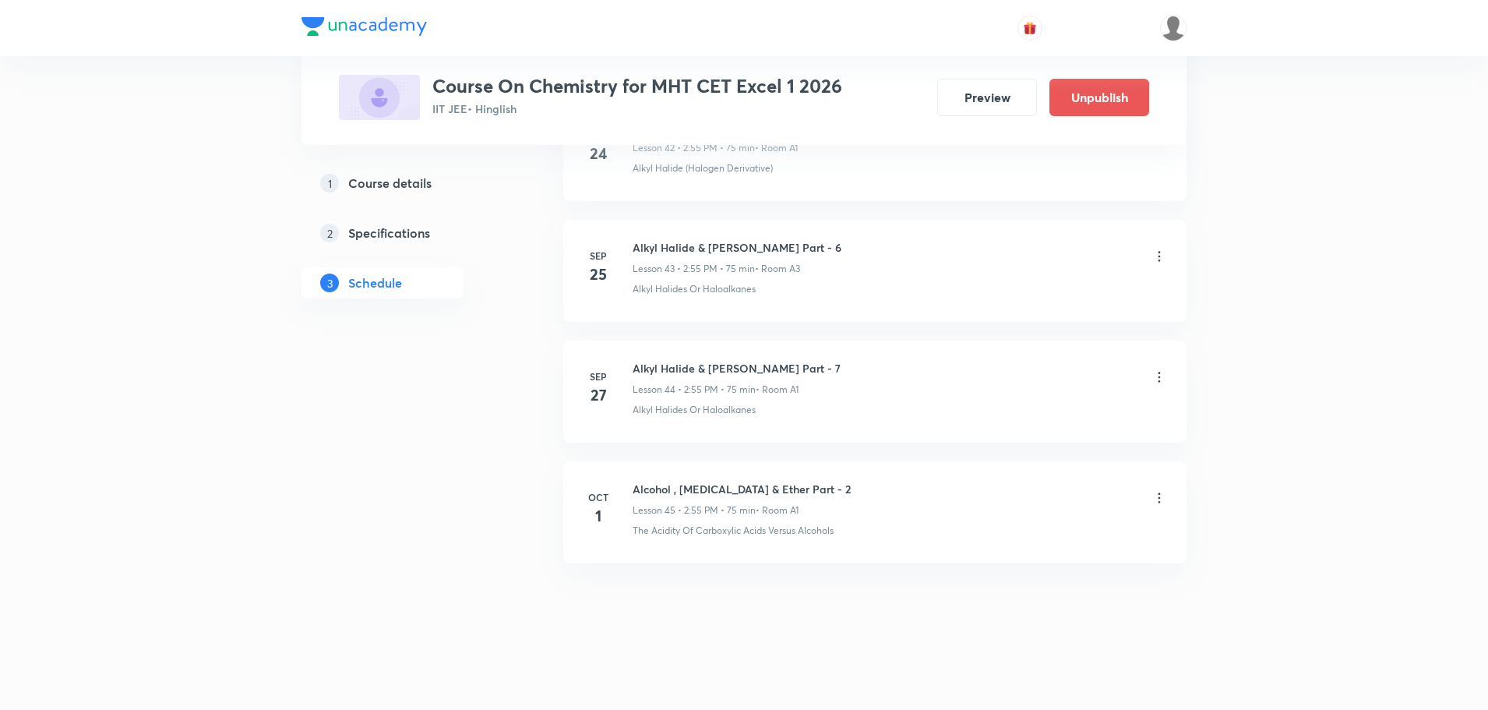
scroll to position [5258, 0]
